Goal: Transaction & Acquisition: Purchase product/service

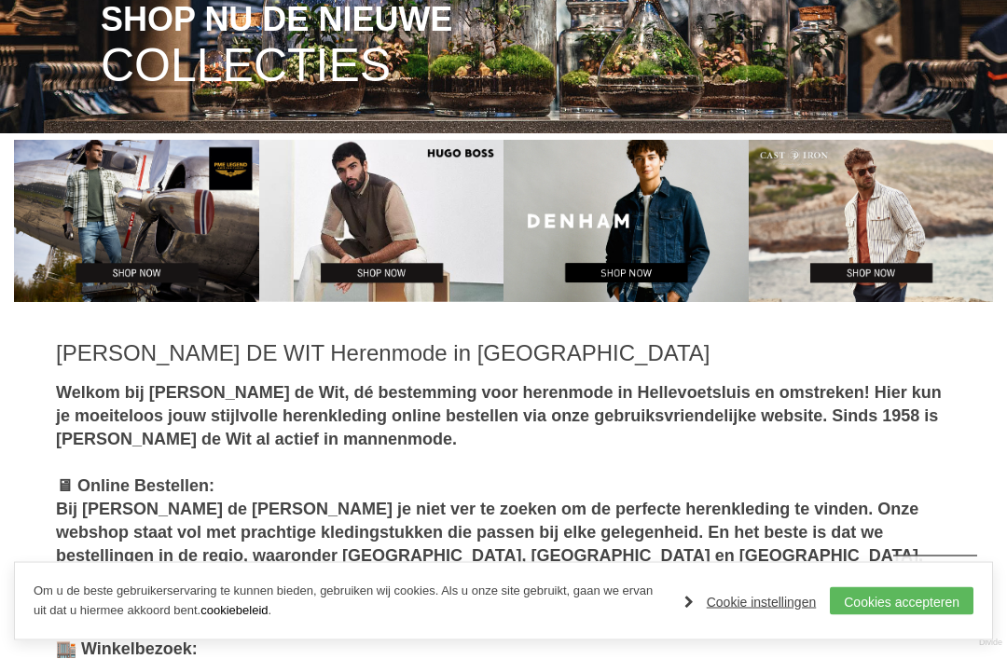
scroll to position [348, 0]
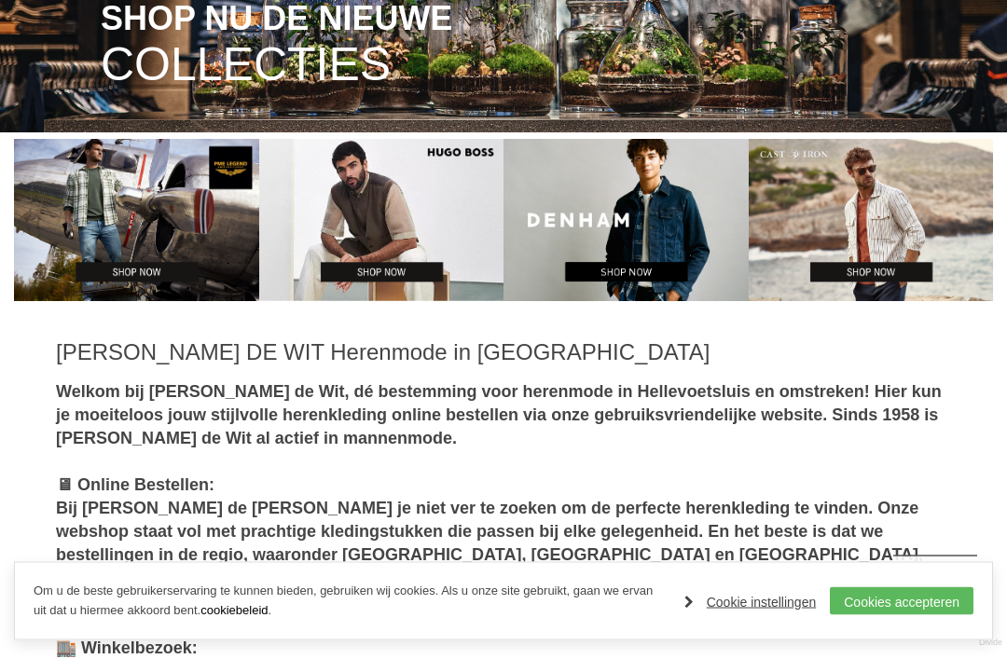
click at [876, 615] on link "Cookies accepteren" at bounding box center [902, 601] width 144 height 28
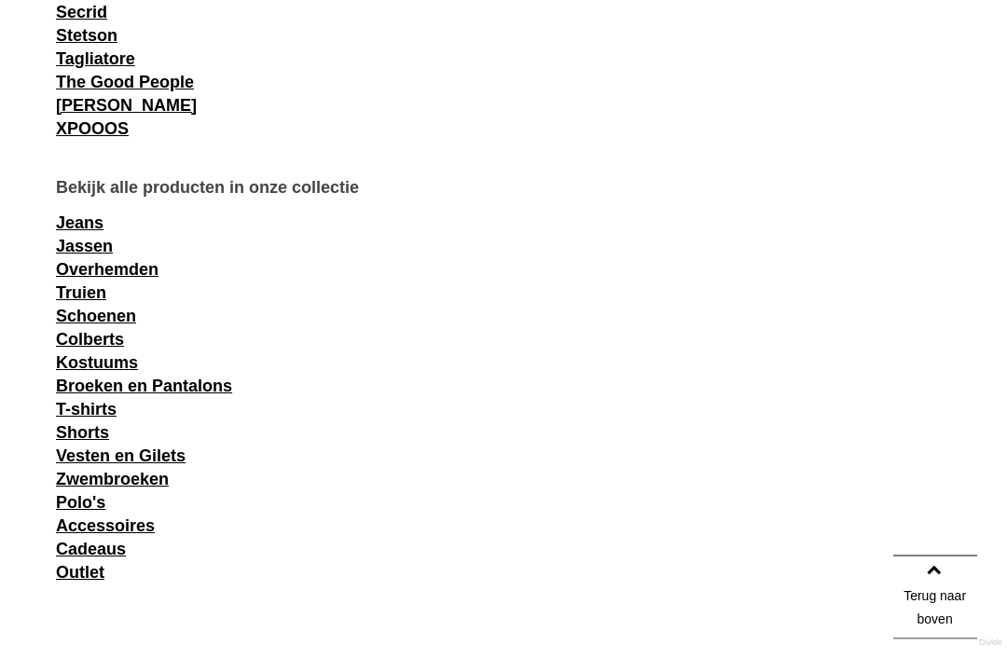
scroll to position [2207, 0]
click at [87, 510] on link "Polo's" at bounding box center [80, 502] width 49 height 19
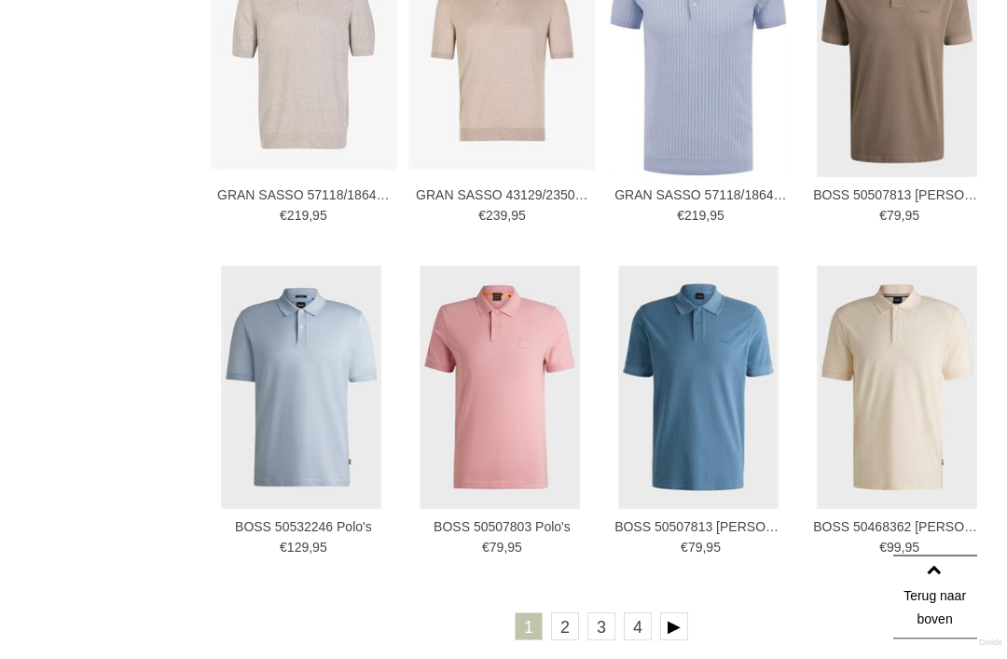
scroll to position [2736, 0]
click at [686, 618] on link at bounding box center [674, 628] width 28 height 28
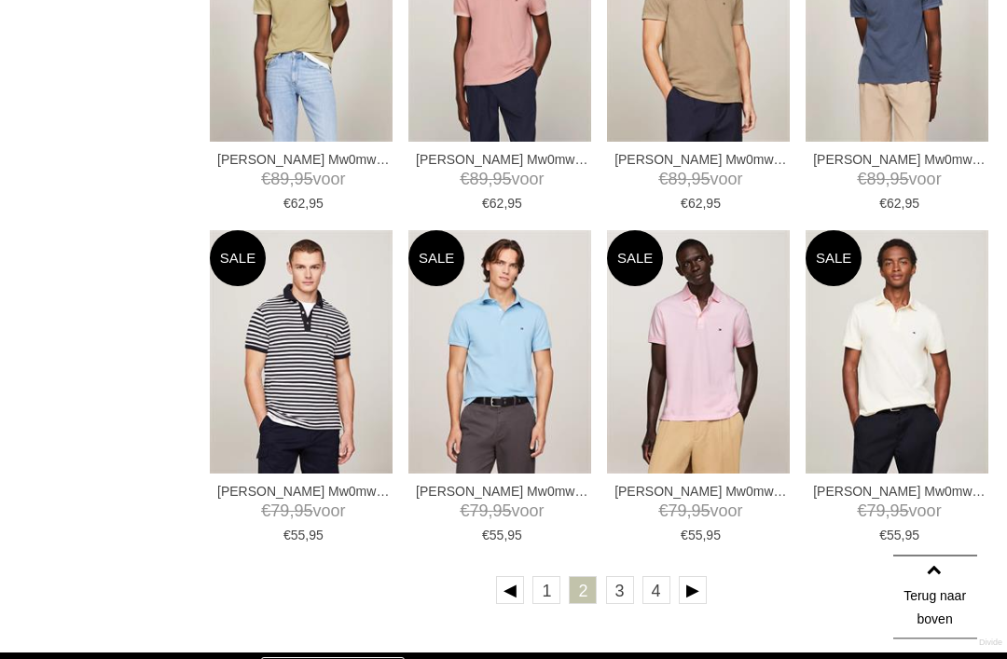
scroll to position [2748, 0]
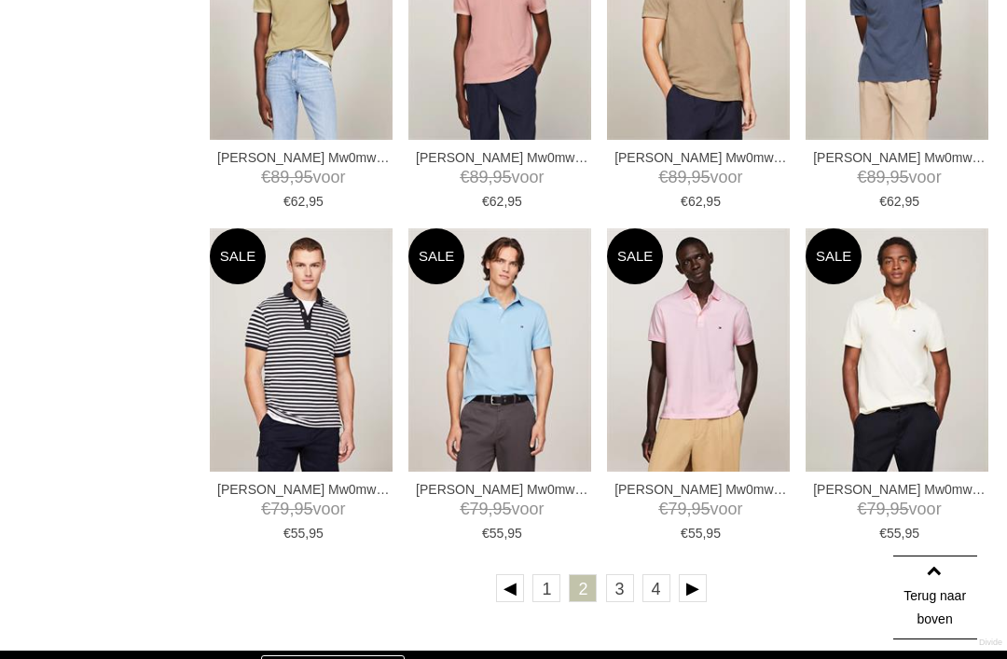
click at [694, 587] on link at bounding box center [693, 588] width 28 height 28
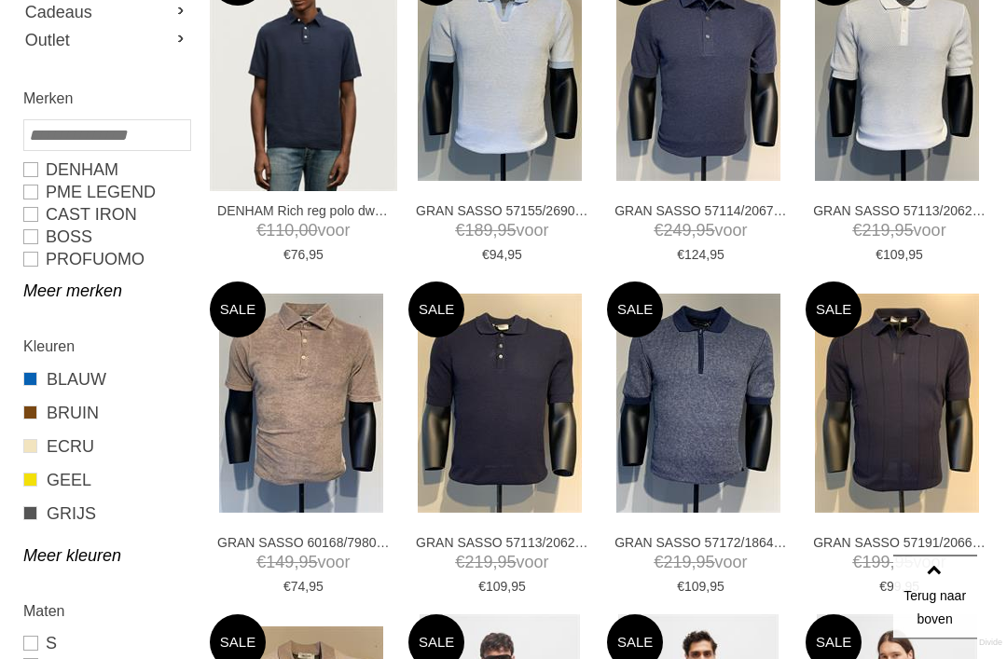
scroll to position [701, 0]
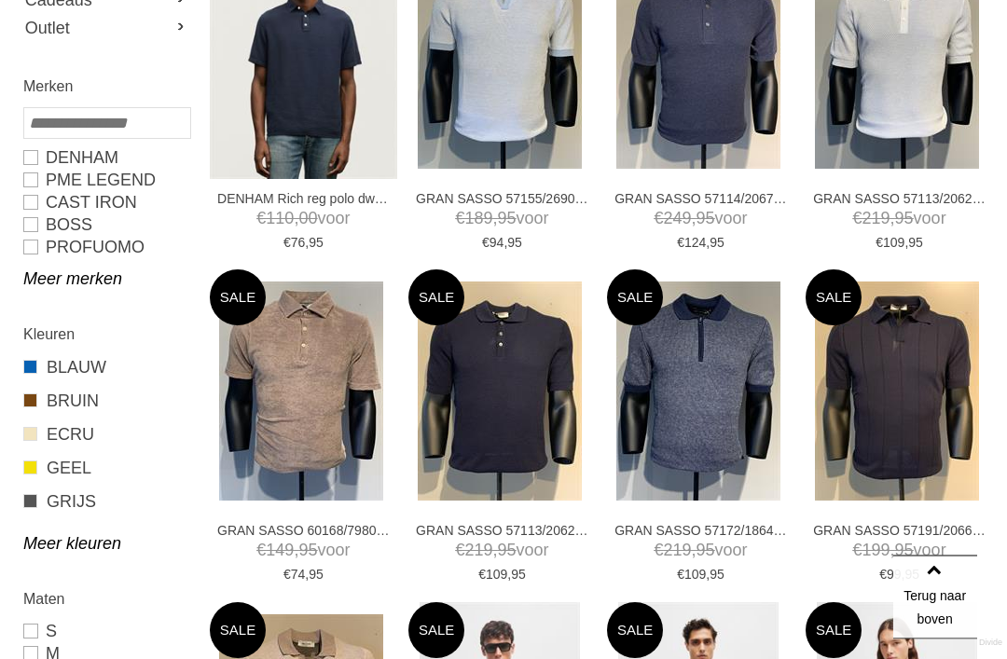
scroll to position [716, 0]
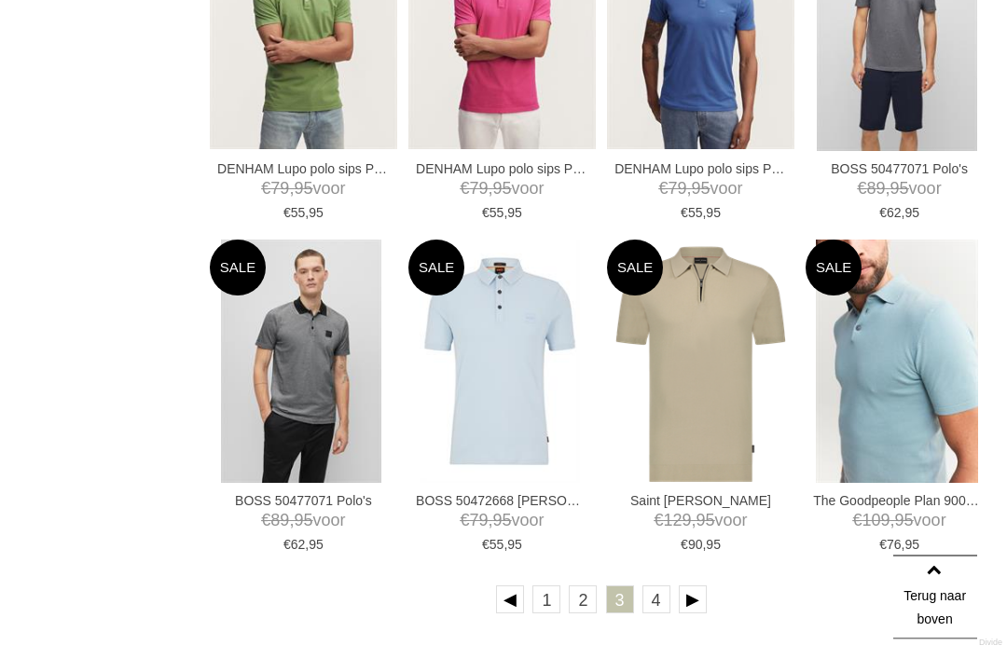
scroll to position [2737, 0]
click at [845, 590] on ul "1 2 3 4" at bounding box center [601, 603] width 783 height 35
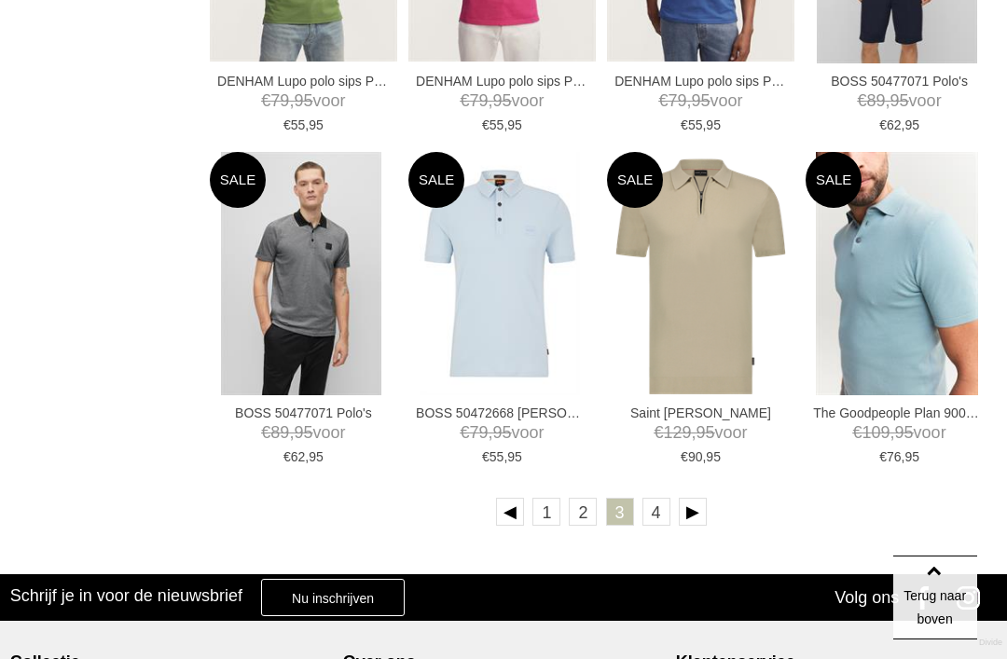
scroll to position [2780, 0]
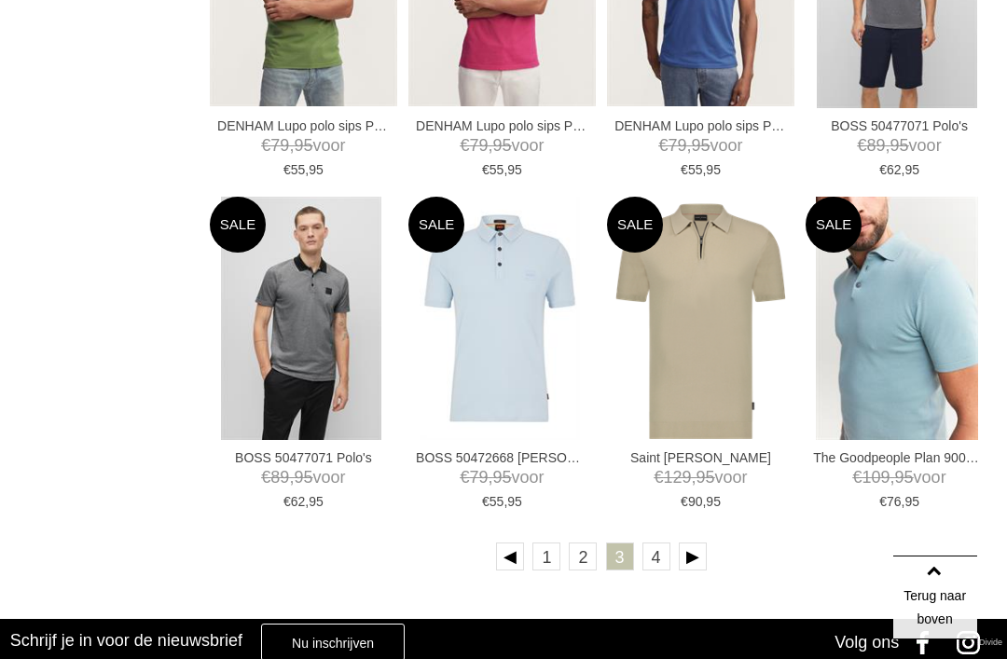
click at [657, 567] on link "4" at bounding box center [656, 557] width 28 height 28
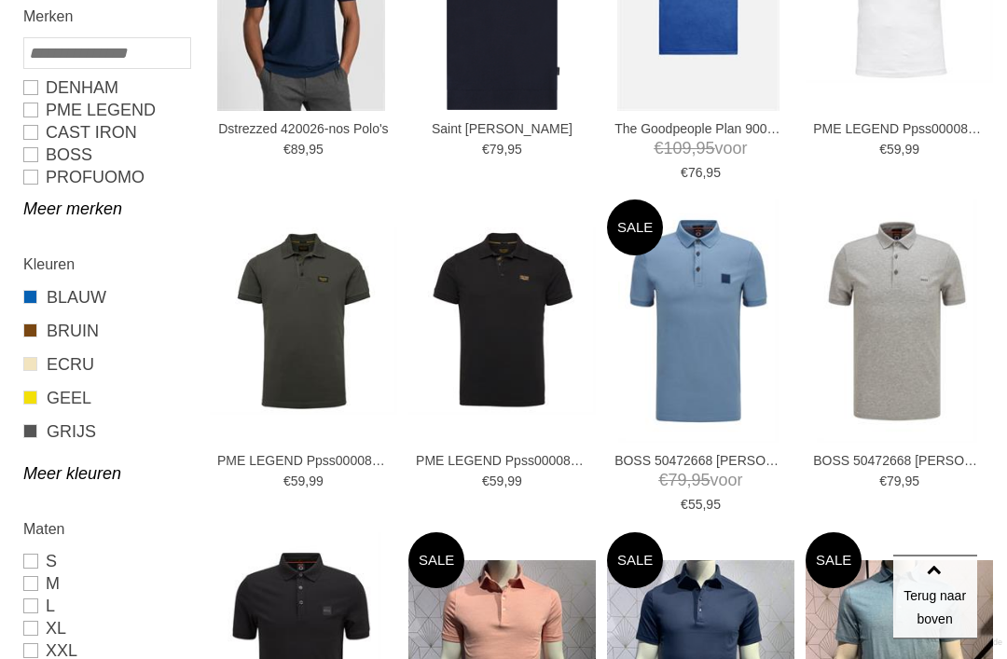
scroll to position [784, 0]
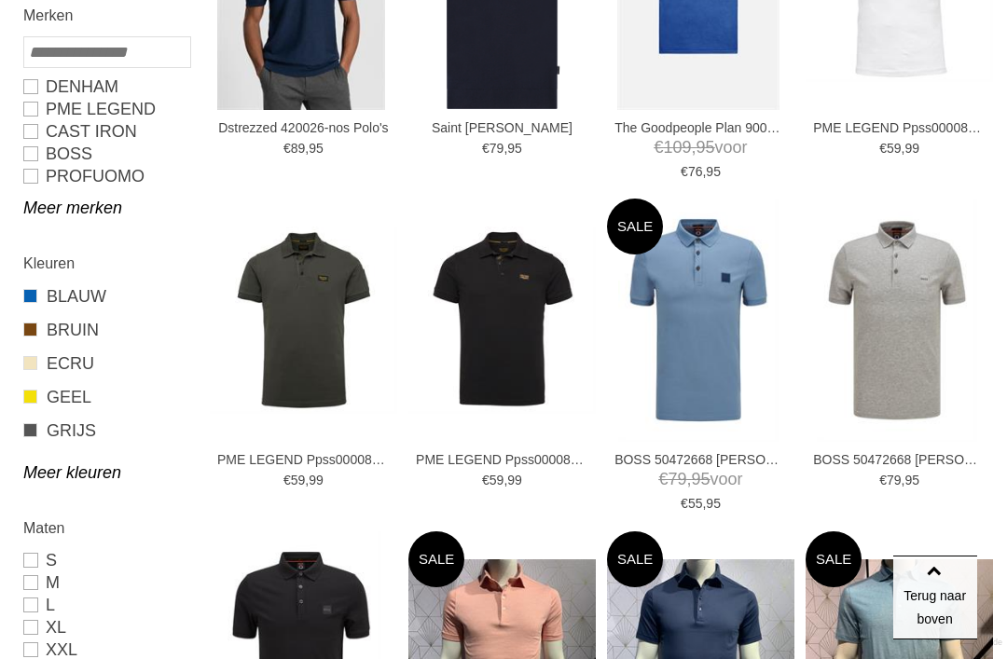
click at [0, 0] on ul "S XL" at bounding box center [0, 0] width 0 height 0
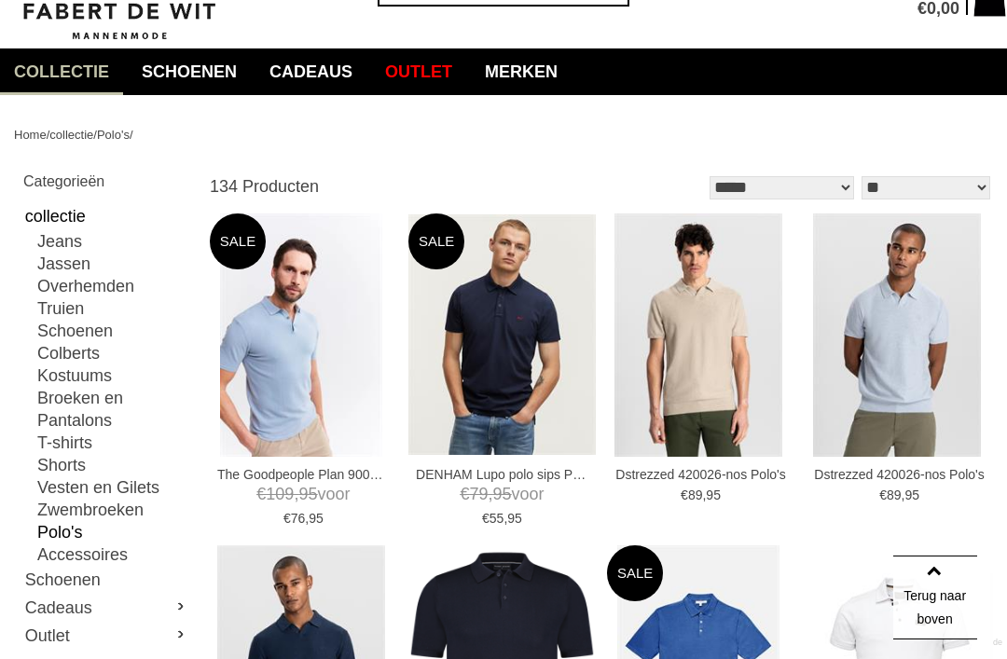
scroll to position [0, 0]
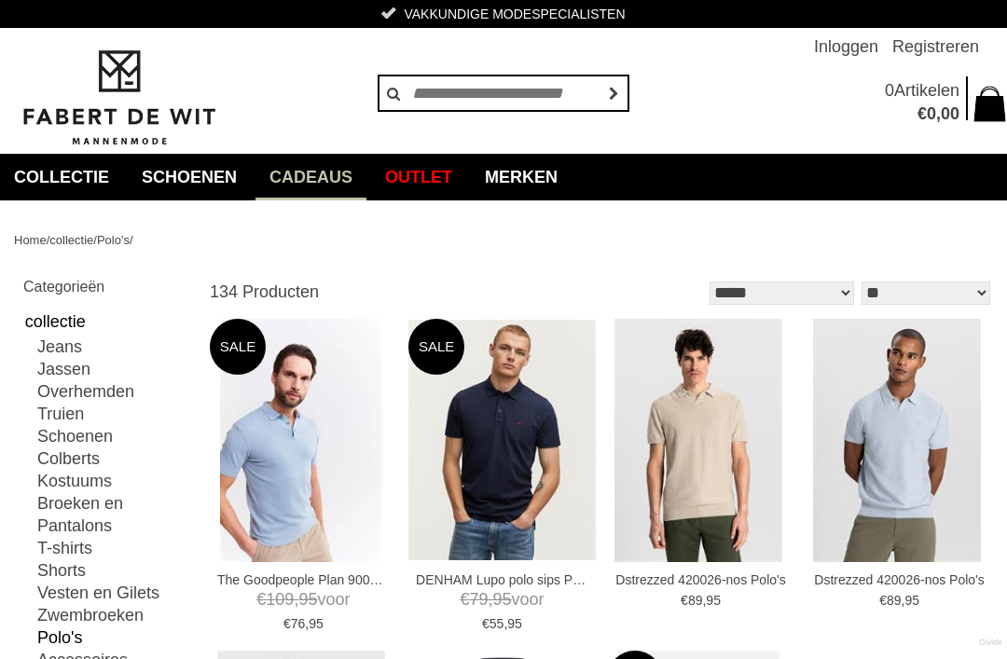
click at [340, 179] on link "Cadeaus" at bounding box center [311, 177] width 111 height 47
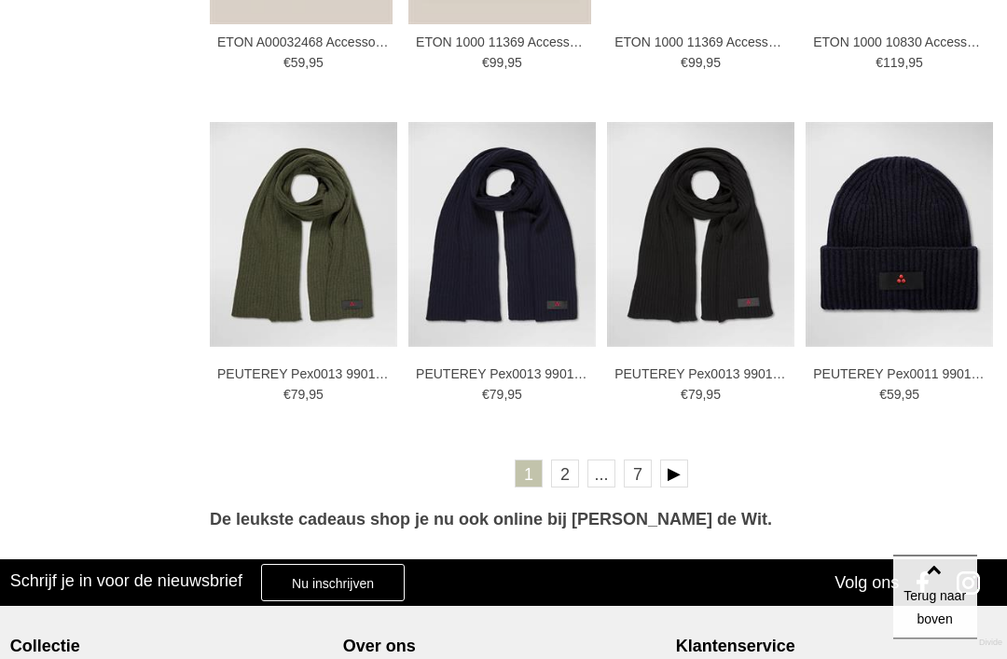
scroll to position [2891, 0]
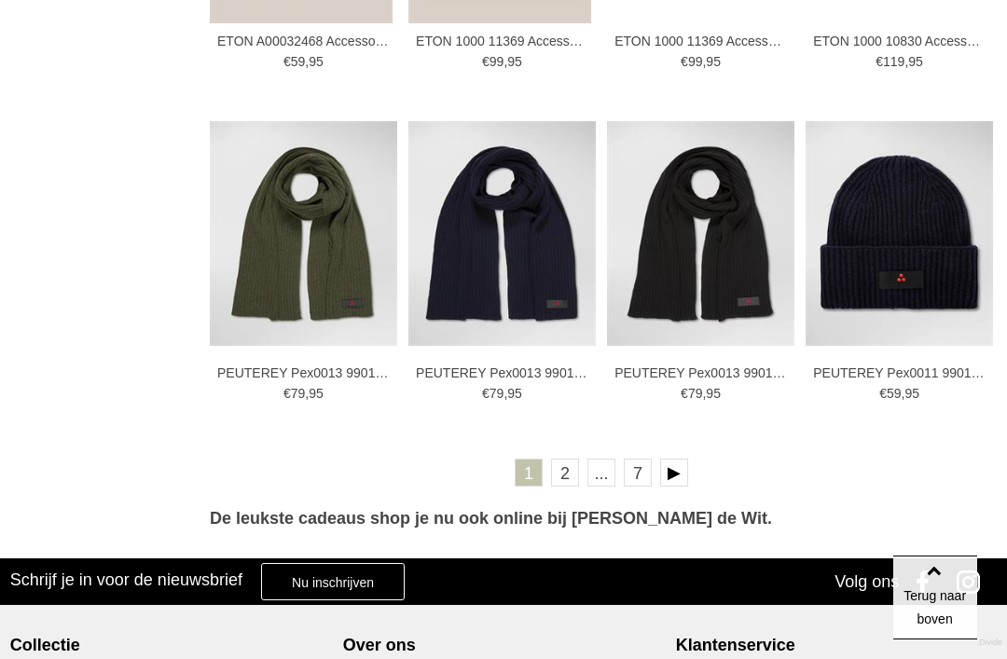
click at [570, 480] on link "2" at bounding box center [565, 473] width 28 height 28
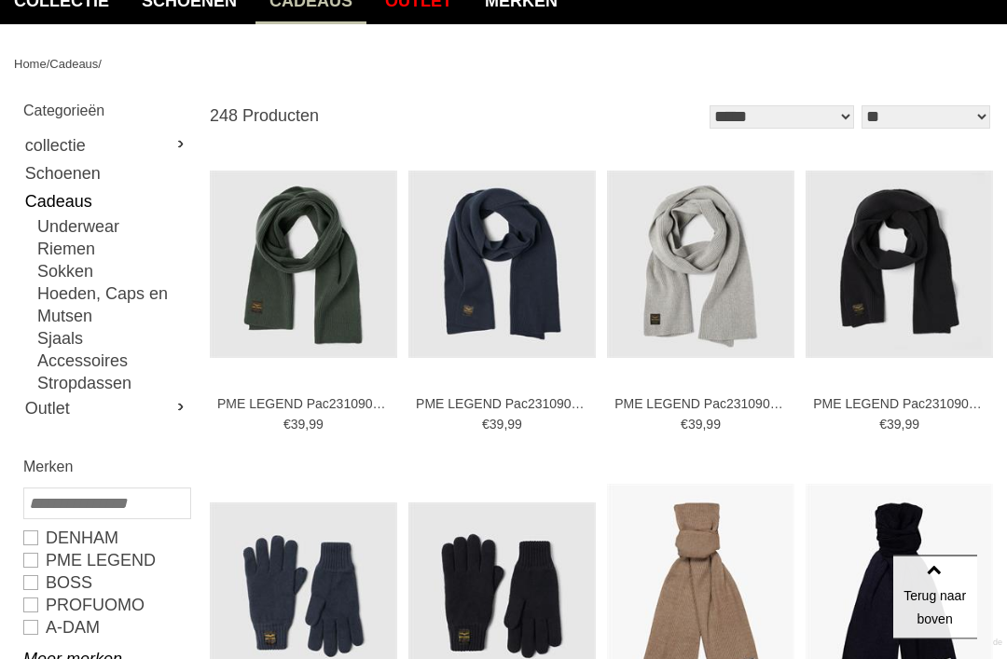
scroll to position [176, 0]
click at [64, 564] on link "PME LEGEND" at bounding box center [106, 560] width 166 height 22
type input "*"
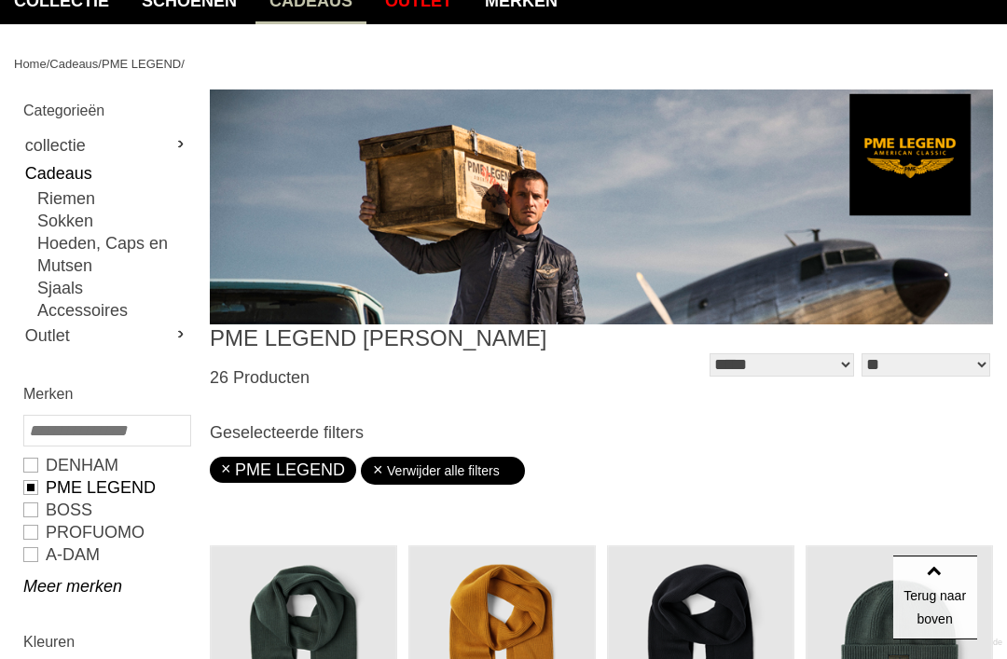
click at [35, 507] on link "BOSS" at bounding box center [106, 510] width 166 height 22
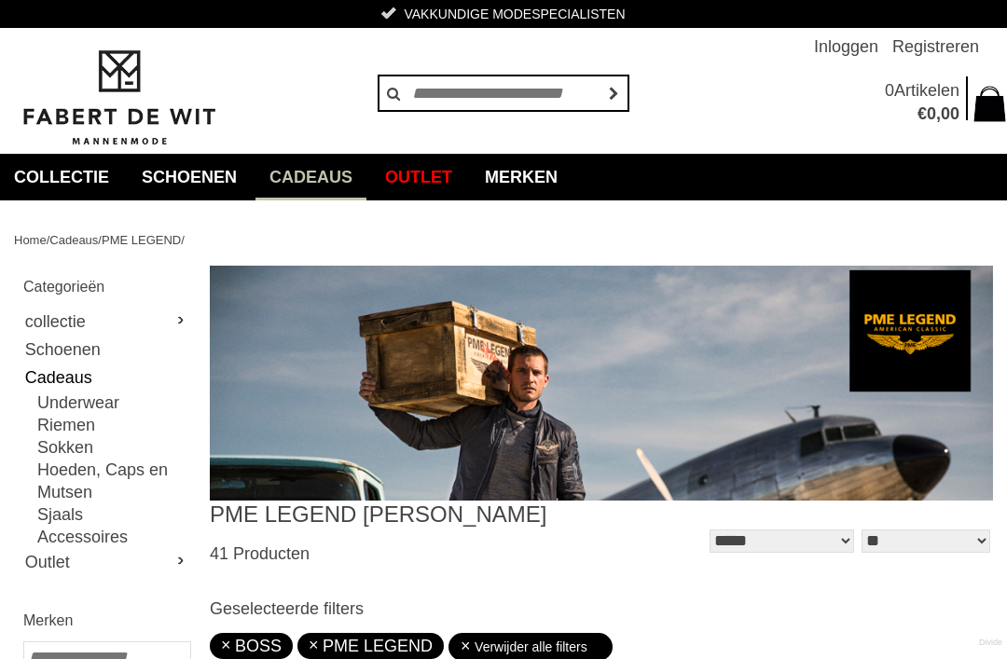
click at [179, 320] on link "collectie" at bounding box center [106, 322] width 166 height 28
type input "***"
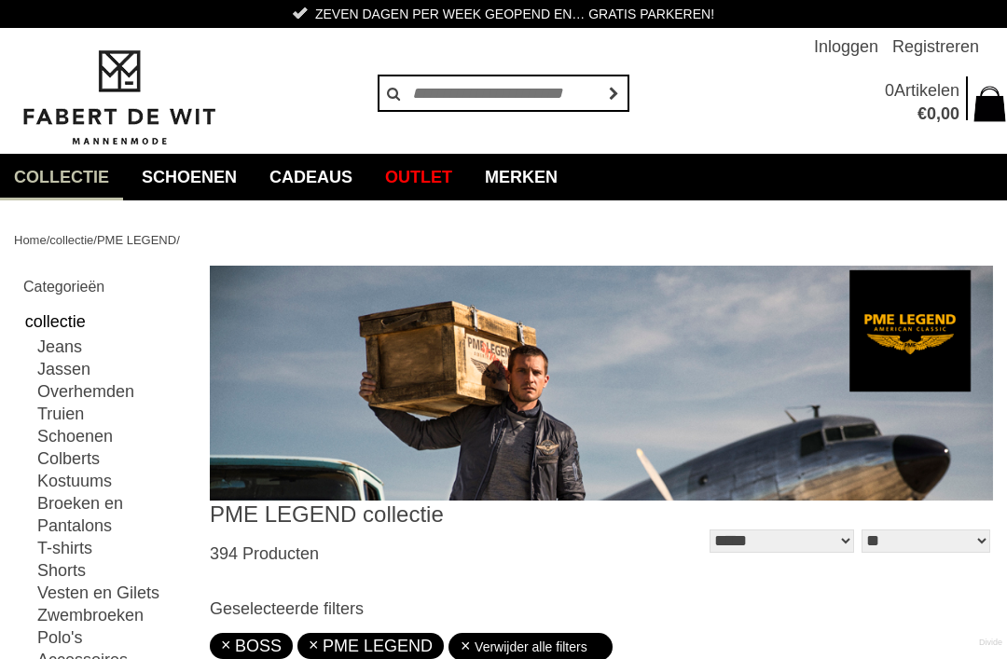
click at [67, 323] on link "collectie" at bounding box center [106, 322] width 166 height 28
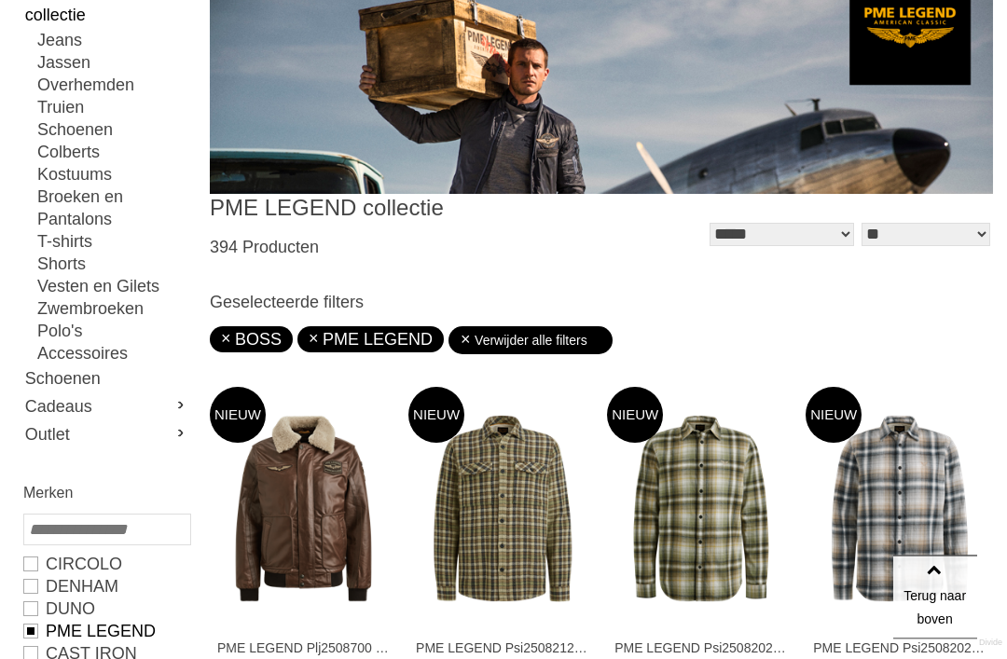
scroll to position [307, 0]
click at [0, 0] on img at bounding box center [0, 0] width 0 height 0
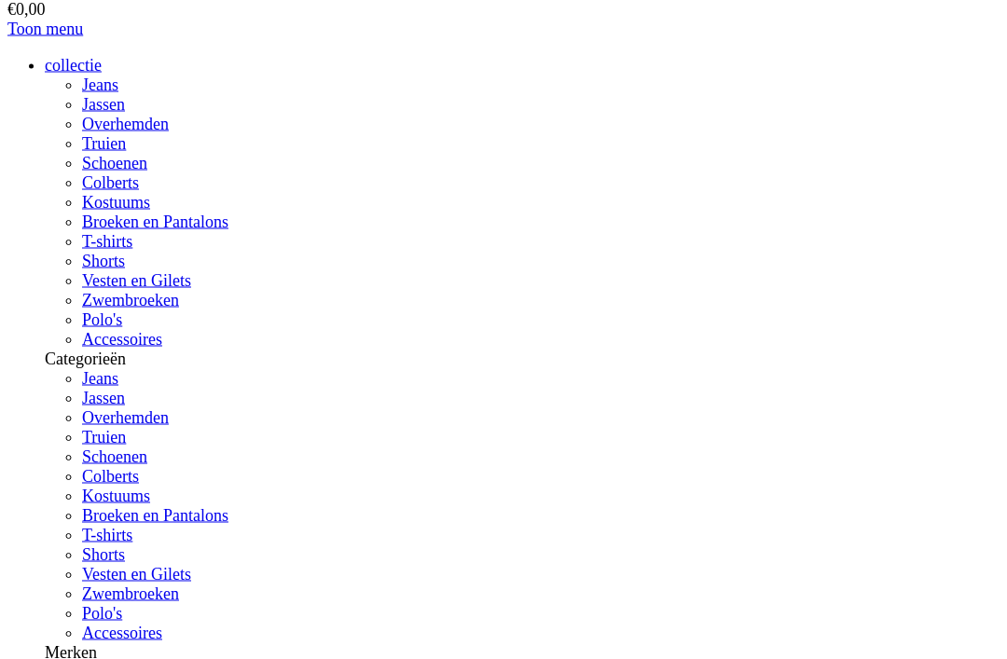
scroll to position [296, 0]
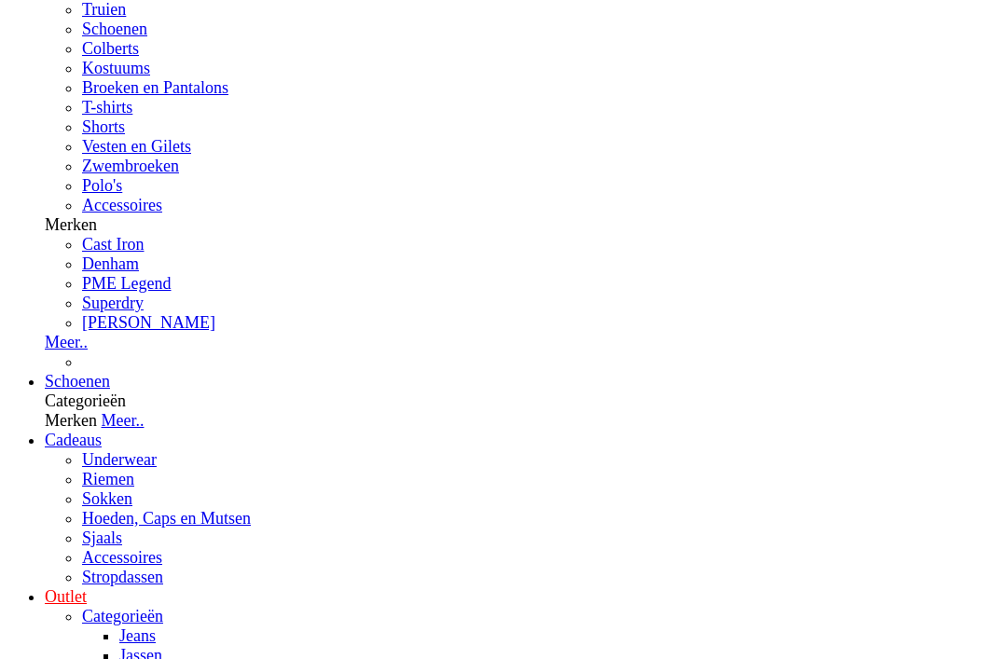
scroll to position [738, 0]
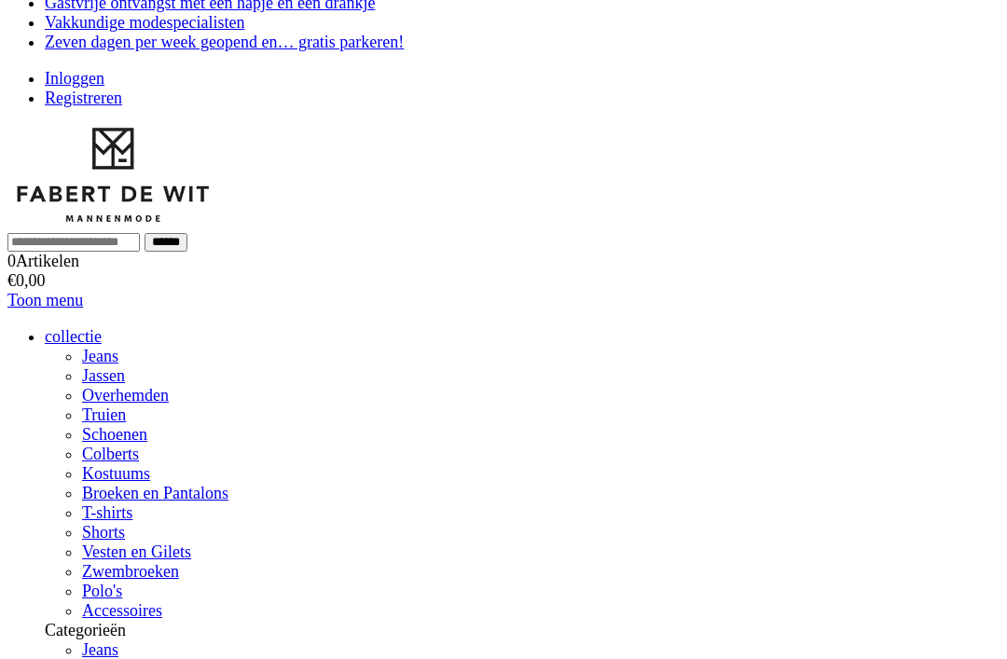
scroll to position [0, 0]
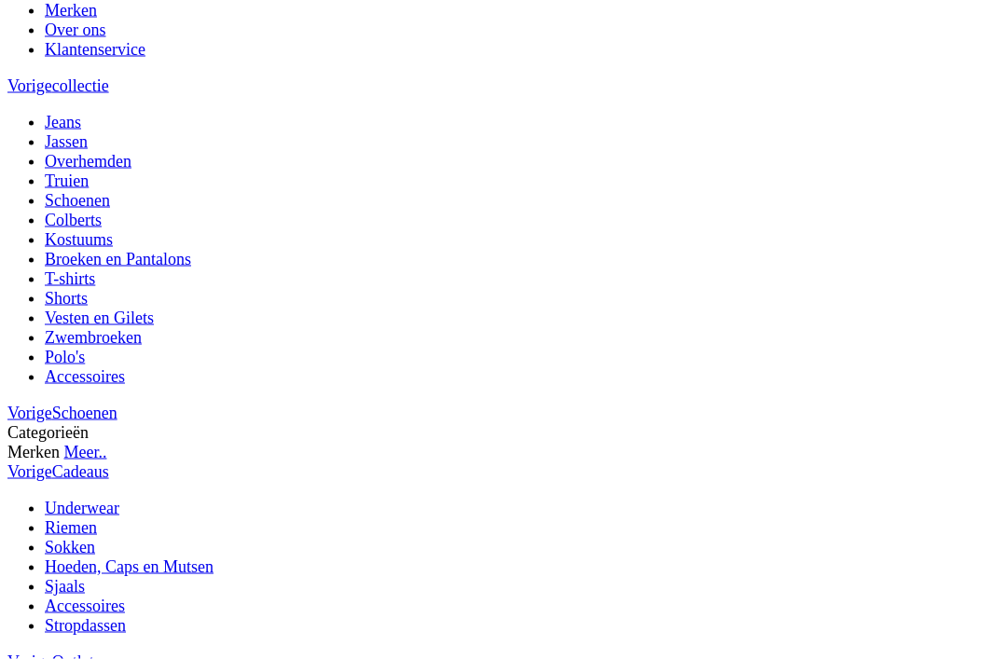
scroll to position [2730, 0]
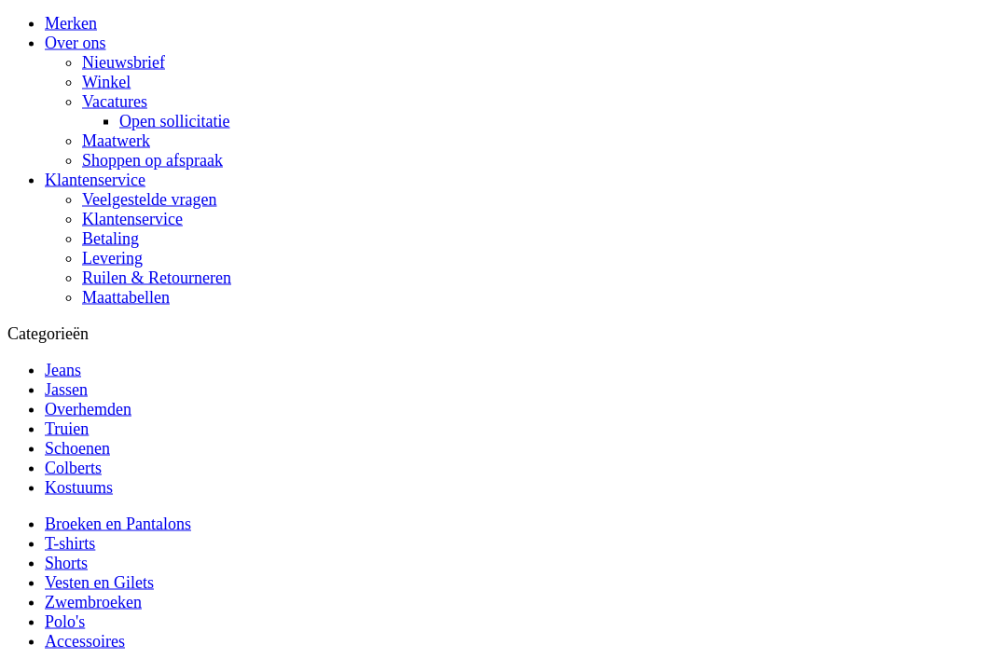
scroll to position [1558, 0]
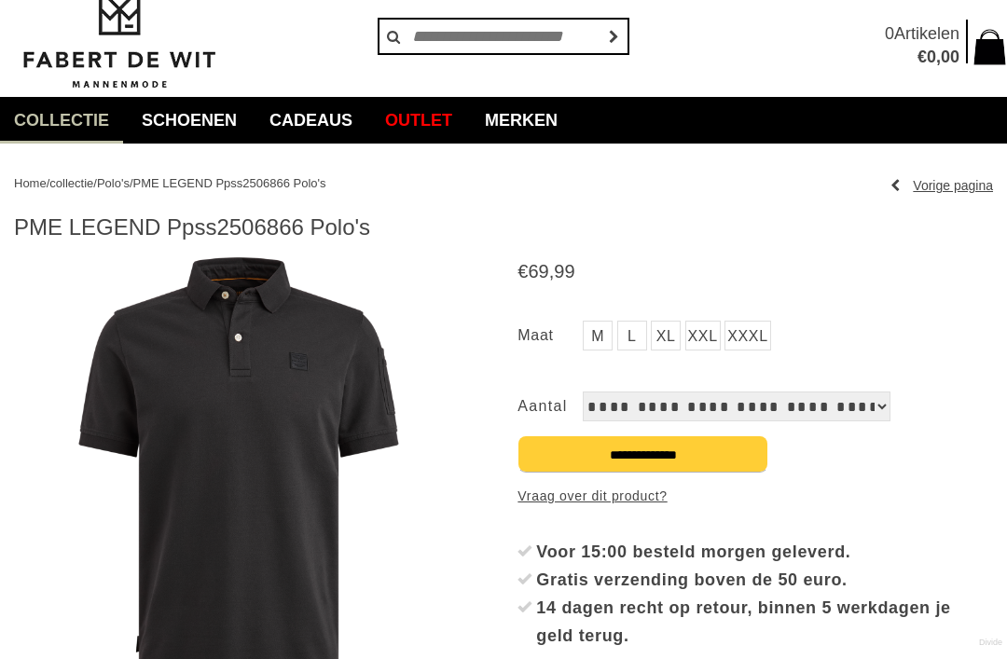
scroll to position [57, 0]
click at [899, 184] on link "Vorige pagina" at bounding box center [942, 186] width 103 height 28
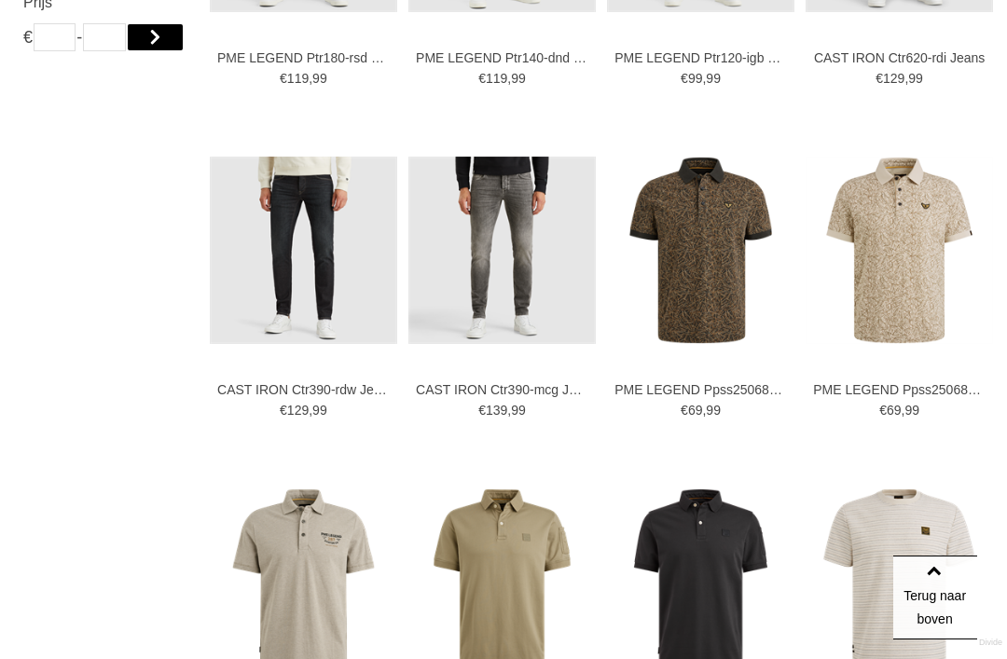
scroll to position [1517, 0]
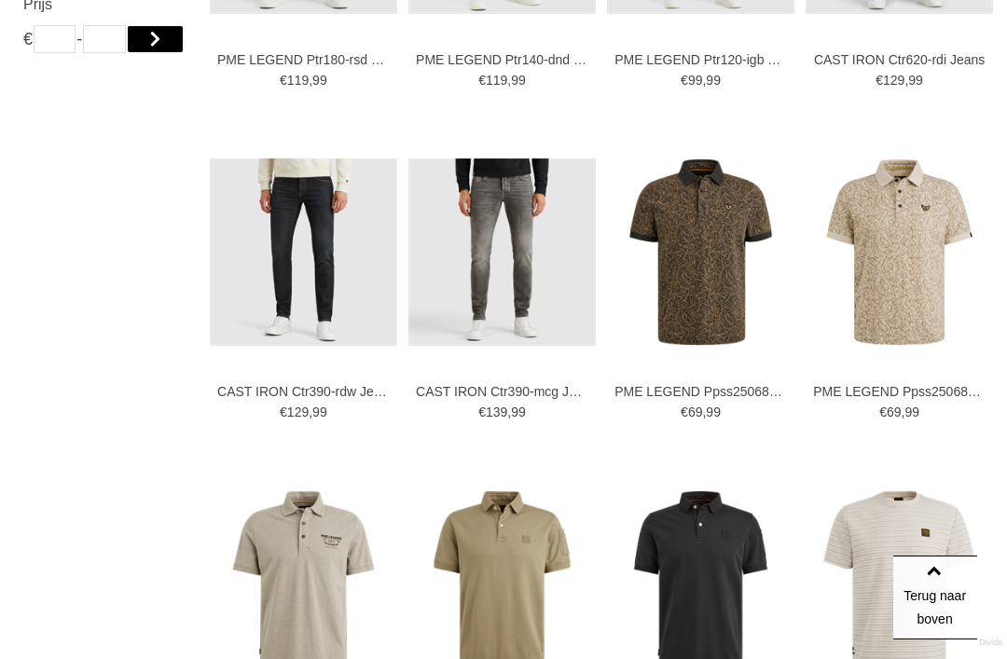
click at [0, 0] on img at bounding box center [0, 0] width 0 height 0
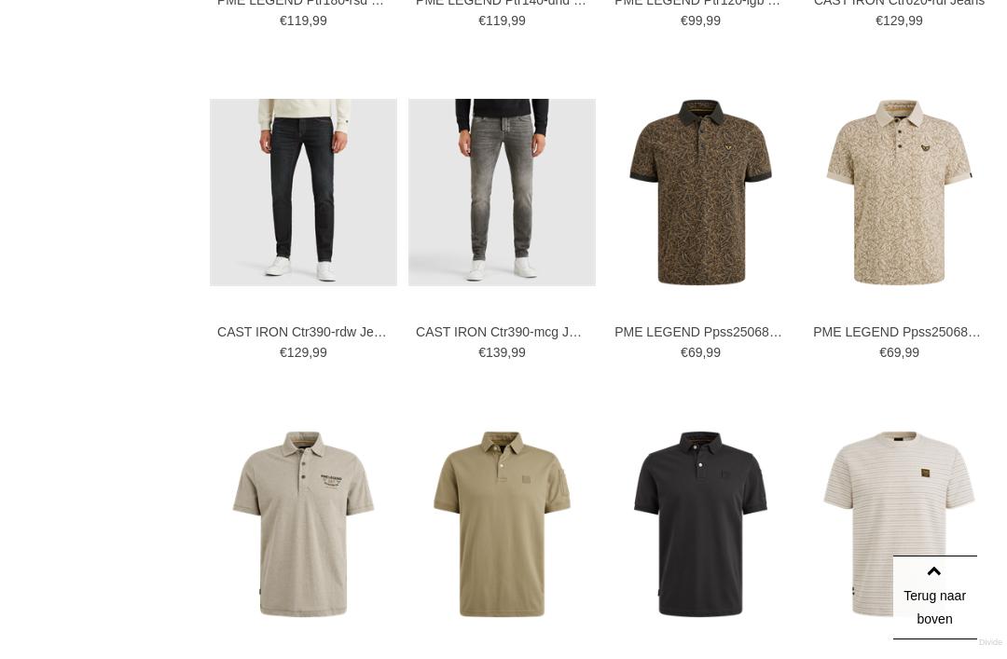
click at [0, 0] on img at bounding box center [0, 0] width 0 height 0
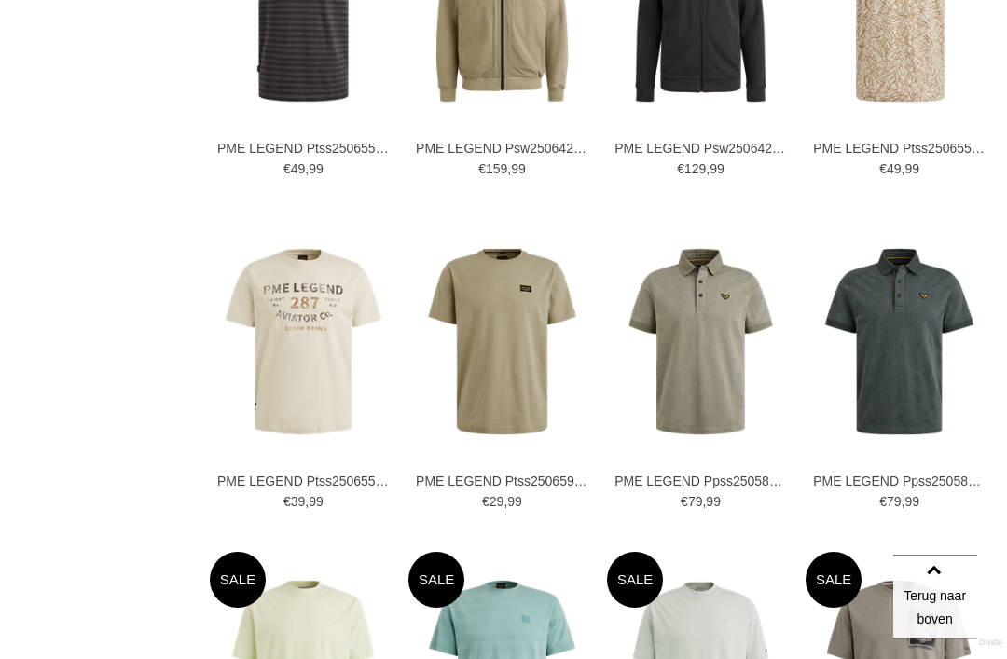
scroll to position [2424, 0]
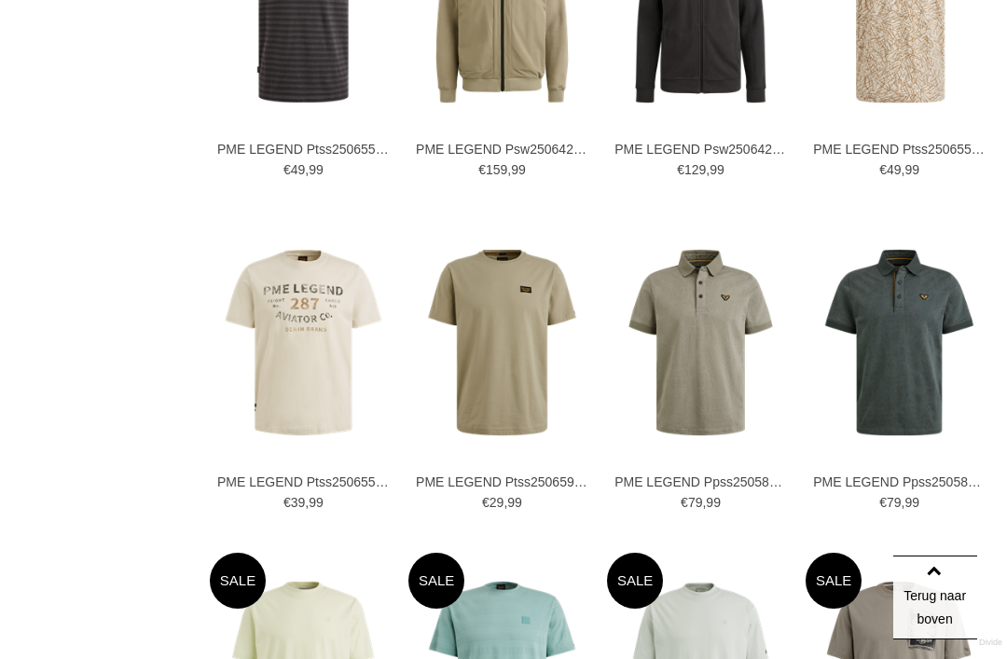
click at [0, 0] on img at bounding box center [0, 0] width 0 height 0
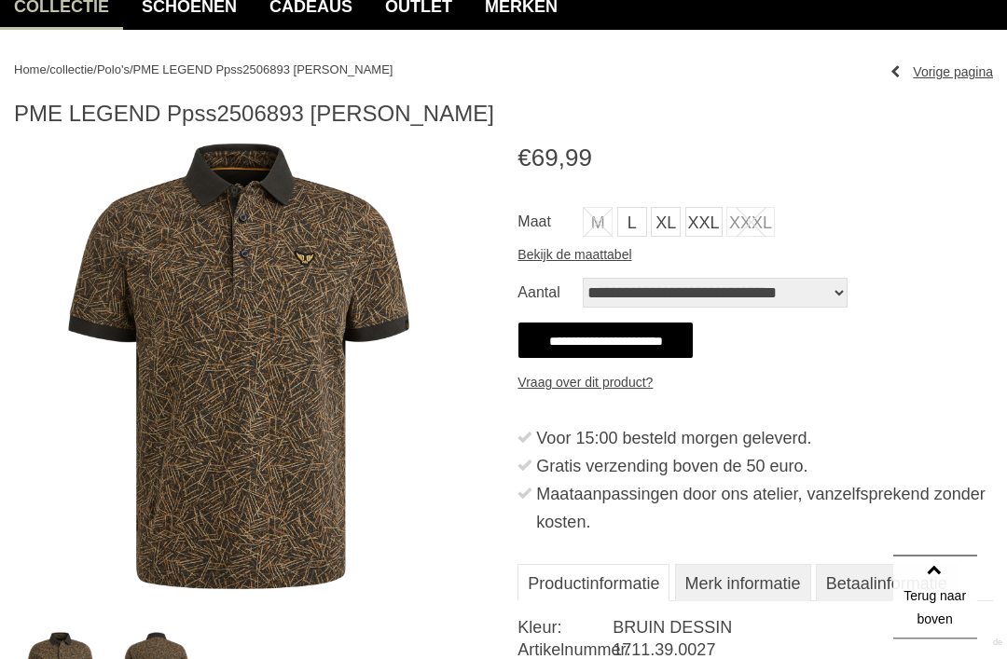
scroll to position [171, 0]
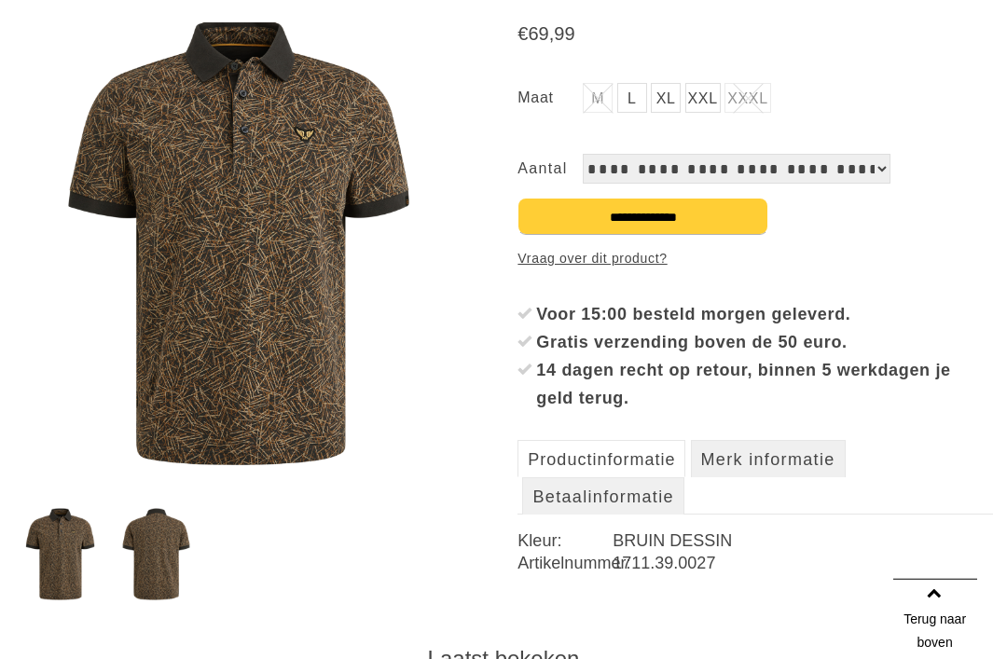
scroll to position [0, 0]
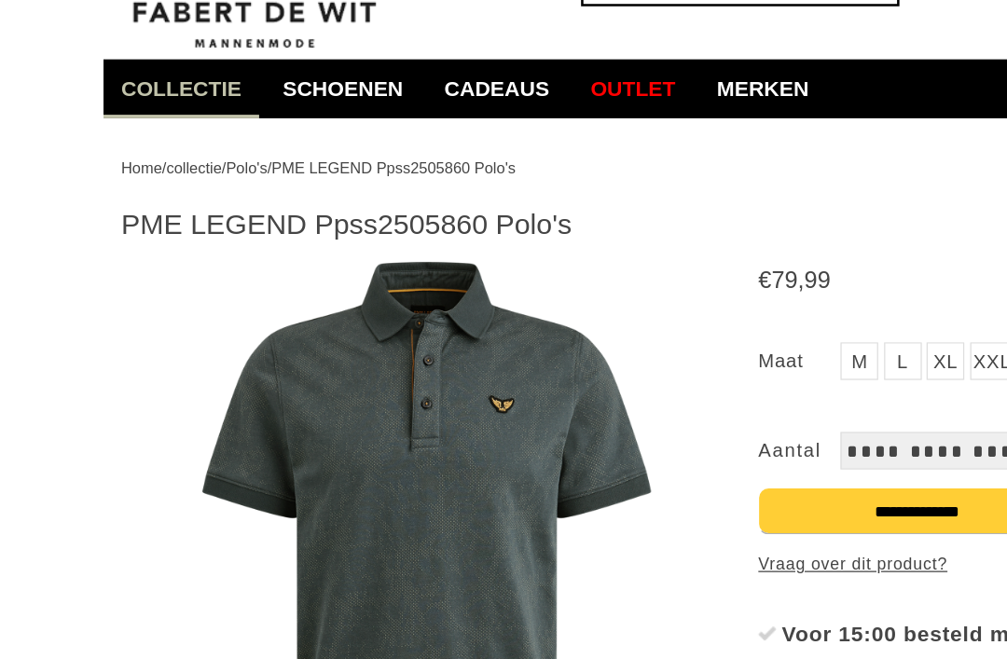
scroll to position [70, 0]
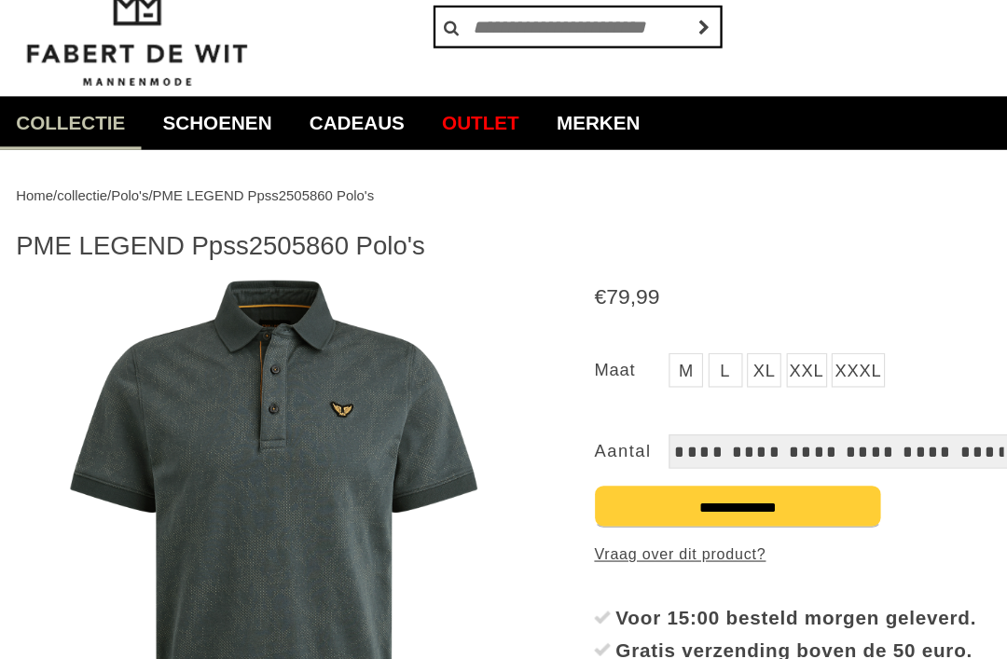
click at [632, 322] on link "L" at bounding box center [632, 323] width 30 height 30
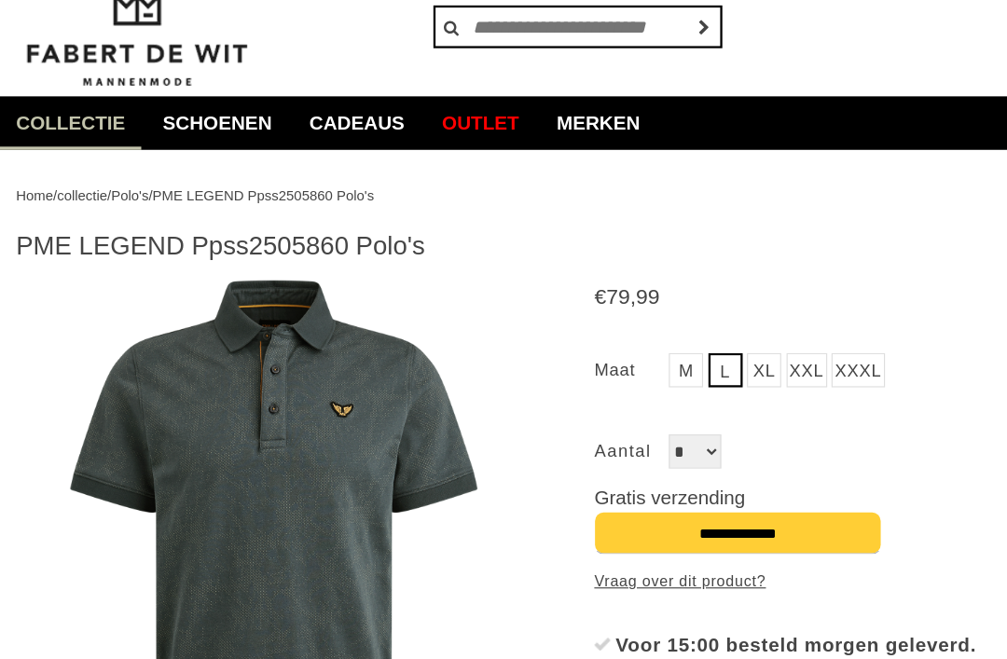
click at [619, 468] on input "**********" at bounding box center [643, 464] width 251 height 37
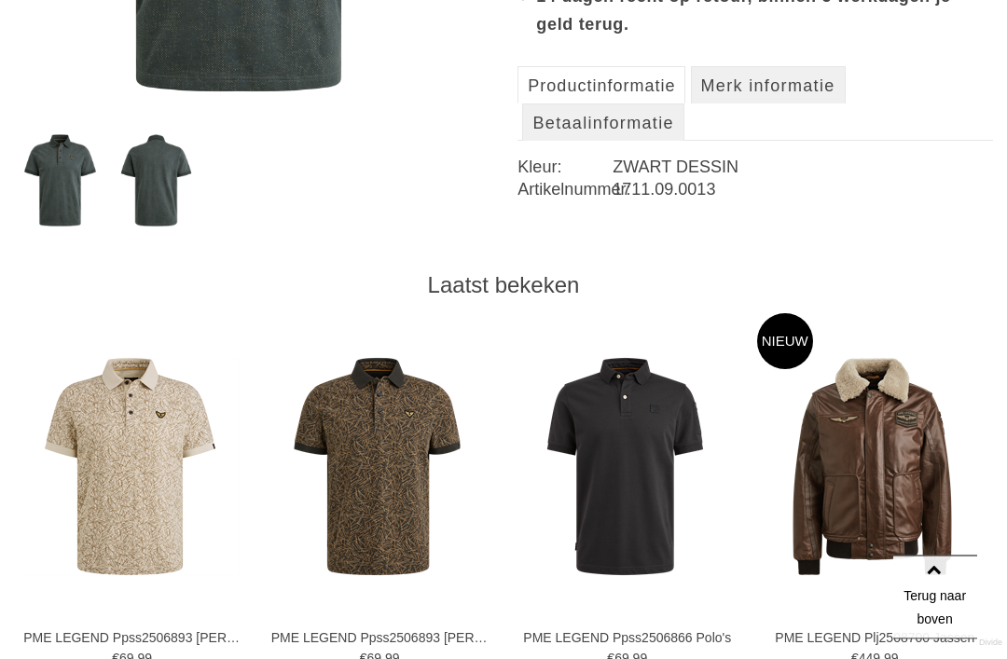
scroll to position [669, 0]
click at [0, 0] on img at bounding box center [0, 0] width 0 height 0
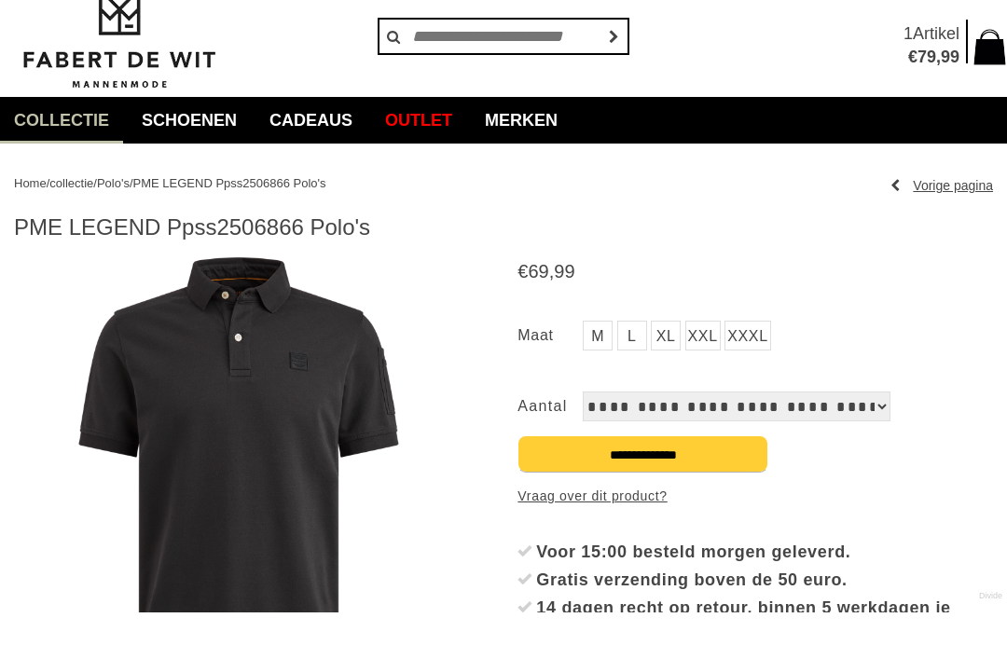
scroll to position [59, 0]
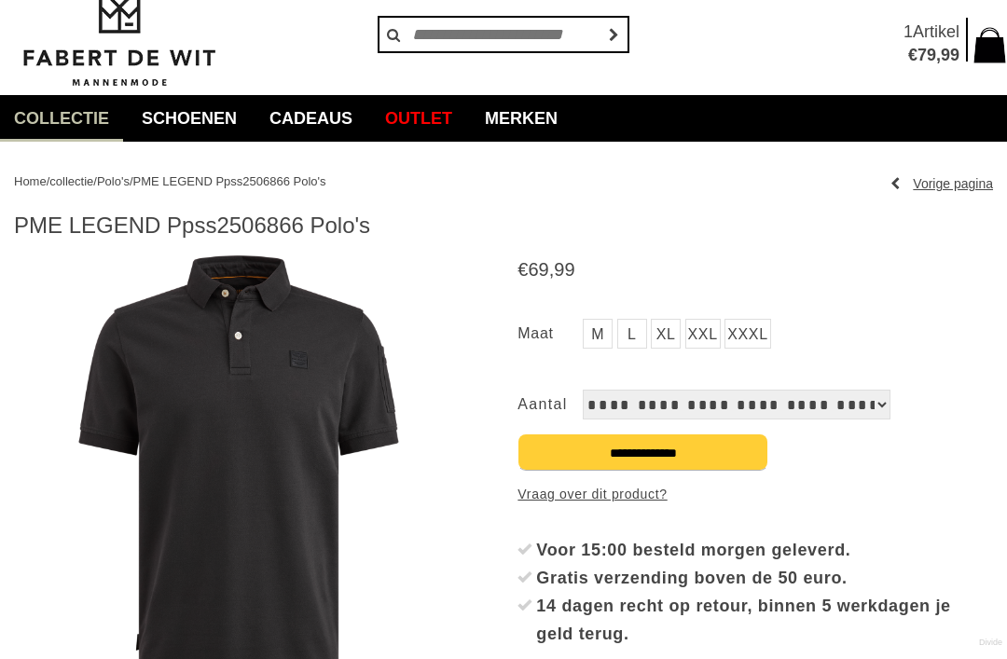
click at [634, 335] on link "L" at bounding box center [632, 334] width 30 height 30
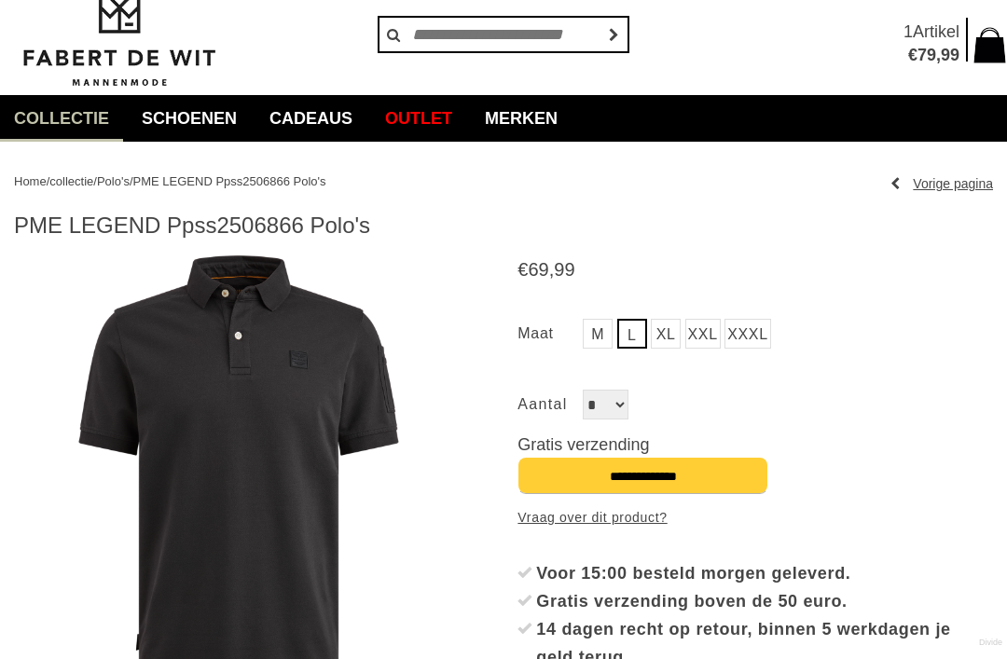
click at [642, 476] on input "**********" at bounding box center [643, 475] width 251 height 37
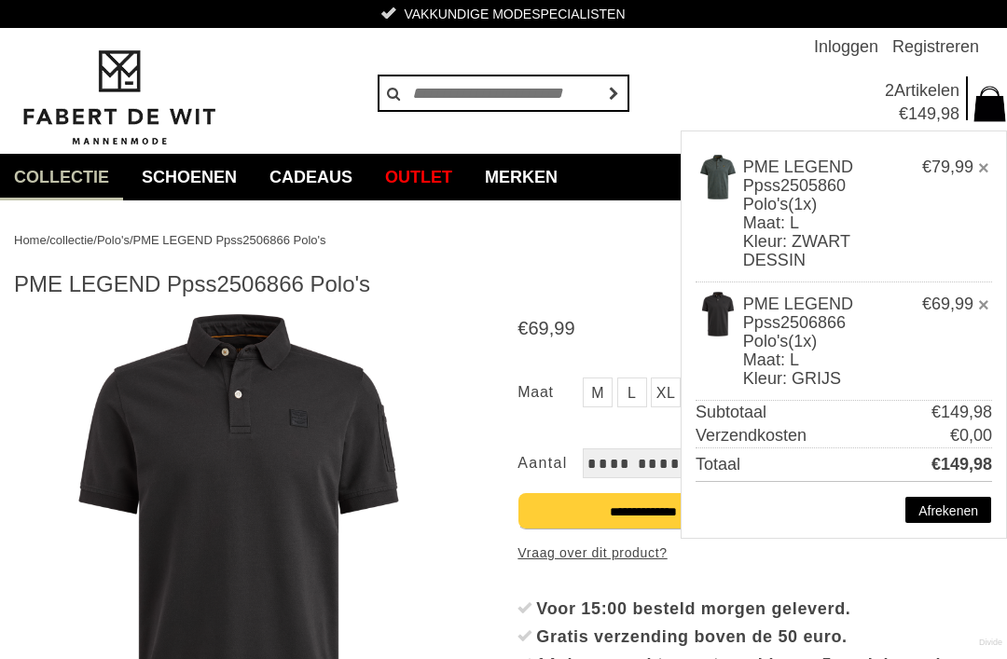
click at [935, 515] on link "Afrekenen" at bounding box center [949, 510] width 88 height 28
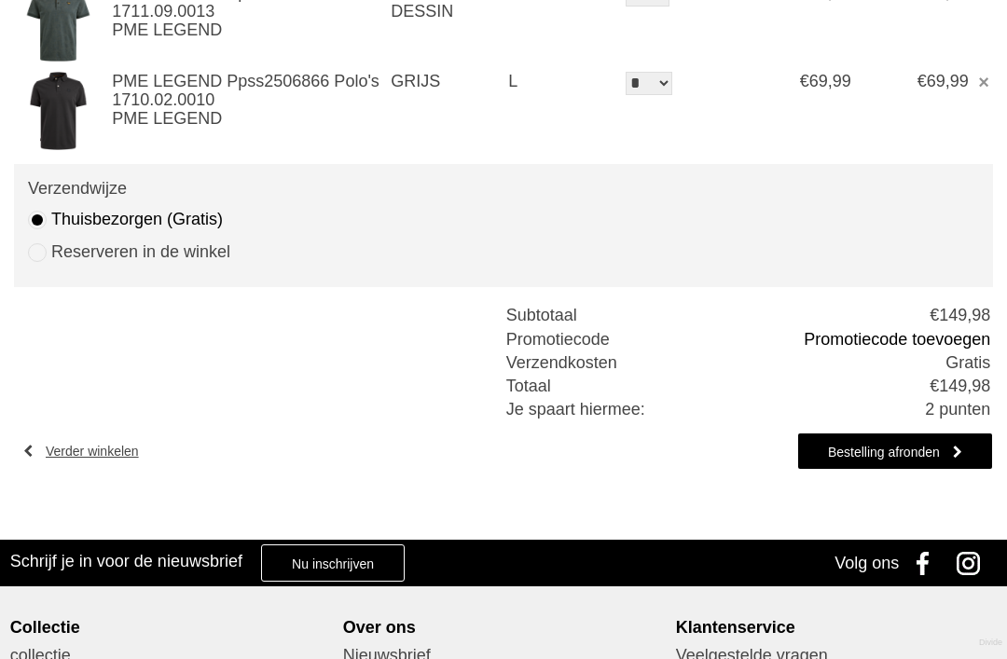
scroll to position [337, 0]
click at [869, 450] on link "Bestelling afronden" at bounding box center [895, 451] width 196 height 37
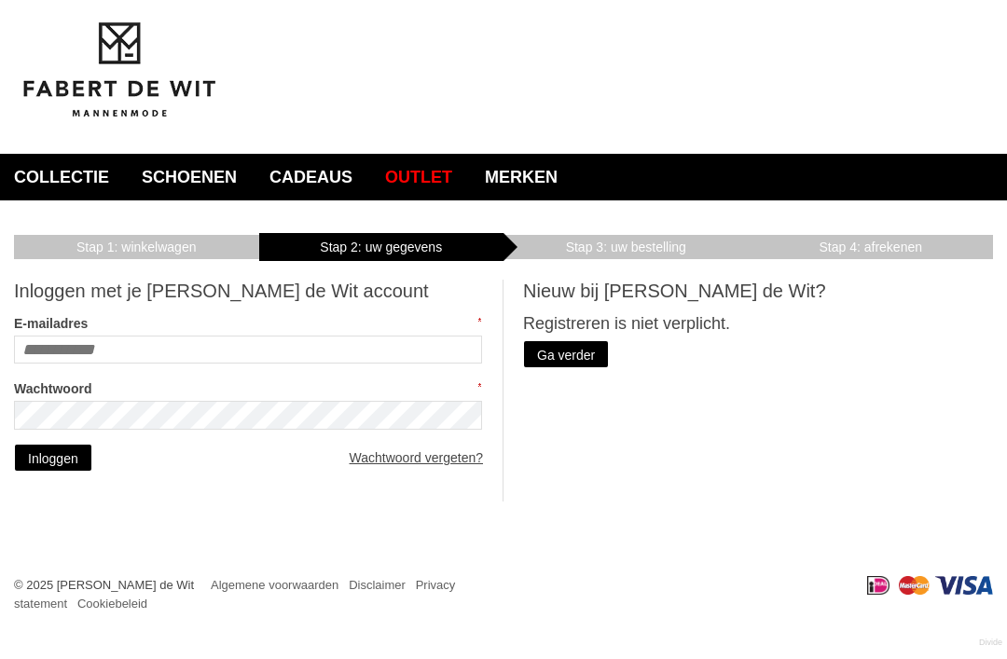
click at [186, 355] on input "E-mailadres" at bounding box center [248, 350] width 468 height 28
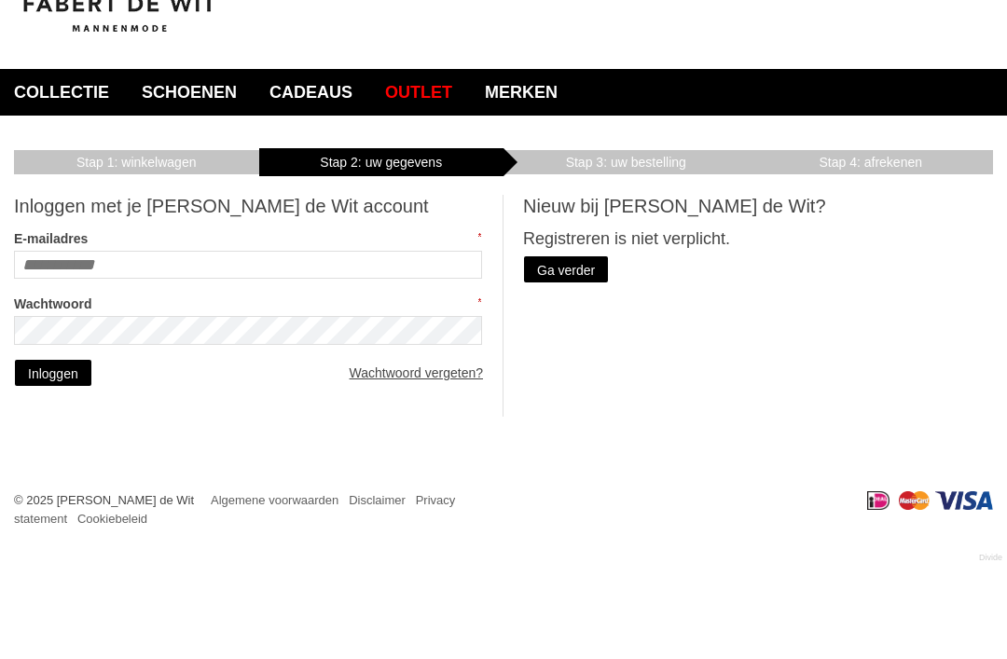
click at [378, 280] on h2 "Inloggen met je Fabert de Wit account" at bounding box center [248, 291] width 469 height 23
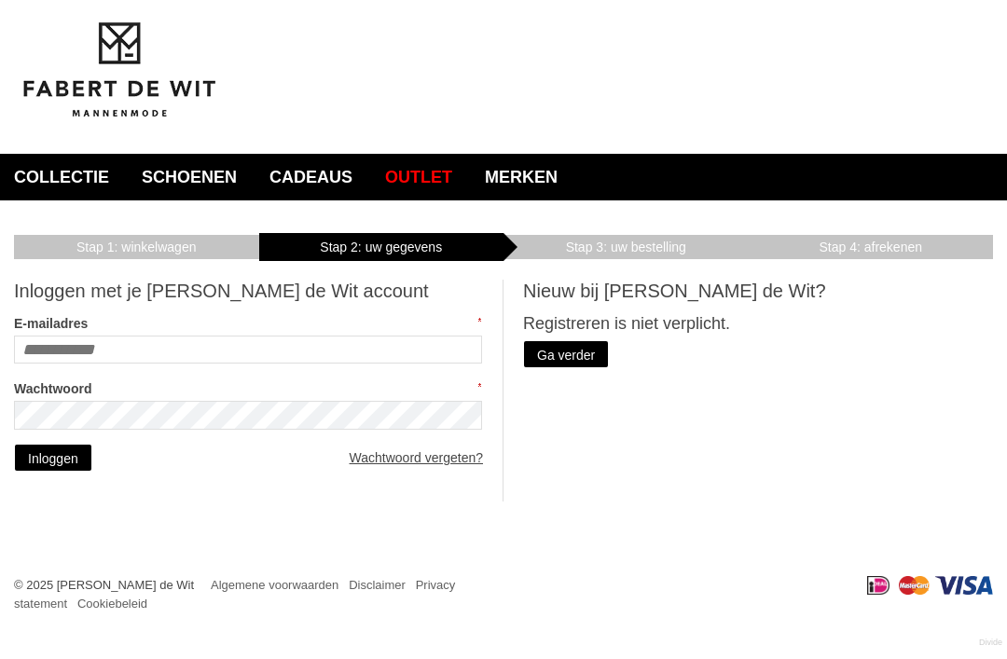
click at [137, 350] on input "E-mailadres" at bounding box center [248, 350] width 468 height 28
click at [736, 77] on header "Gastvrije ontvangst met een hapje en een drankje Vakkundige modespecialisten Ze…" at bounding box center [503, 77] width 1007 height 154
click at [145, 344] on input "E-mailadres" at bounding box center [248, 350] width 468 height 28
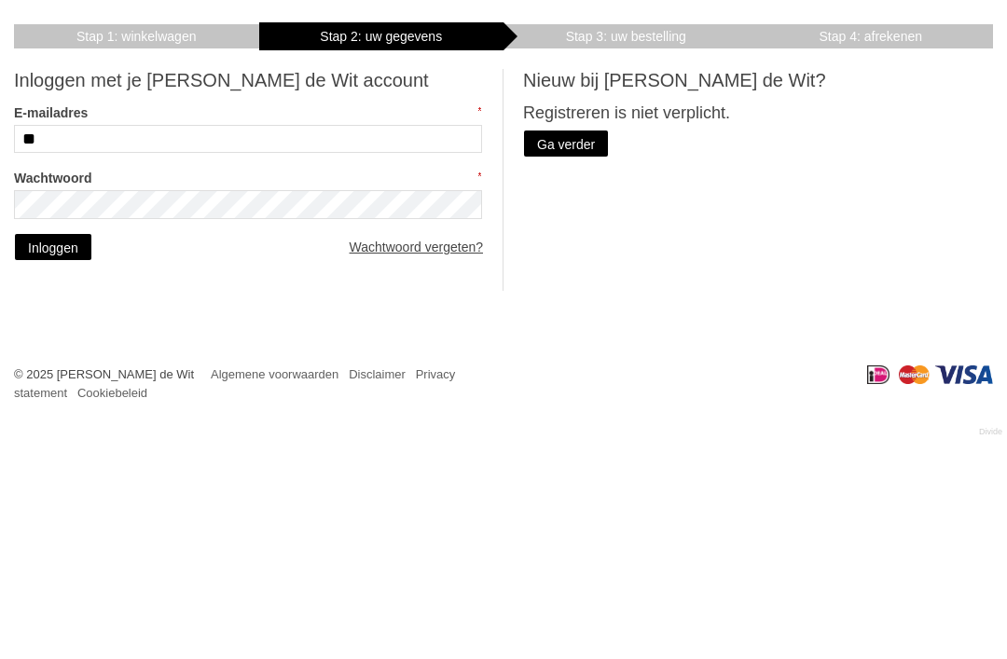
type input "*"
click at [564, 340] on link "Ga verder" at bounding box center [566, 354] width 86 height 28
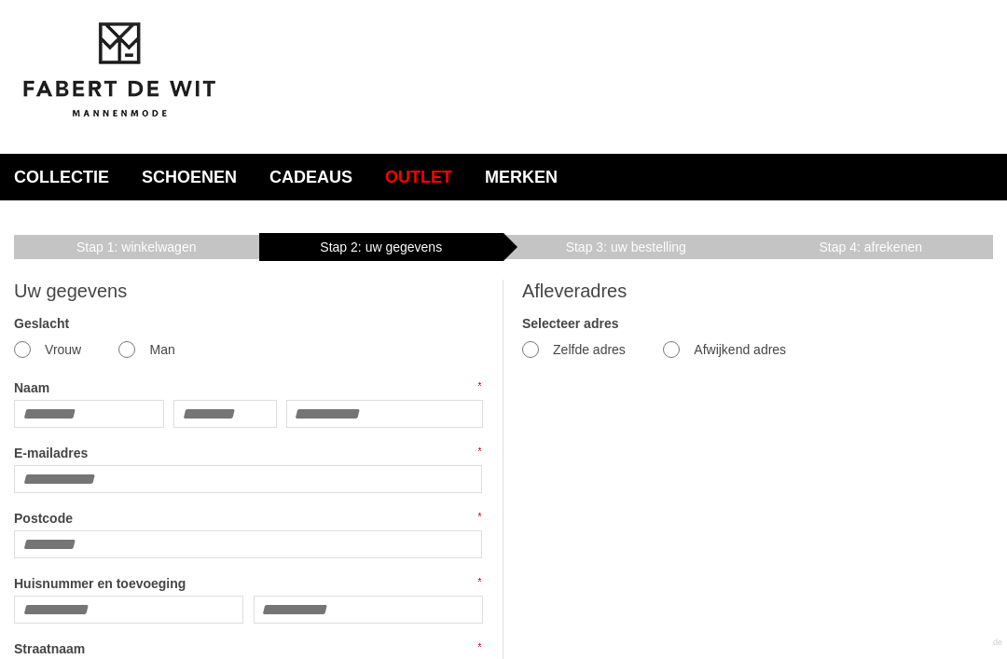
click at [104, 419] on input "Naam" at bounding box center [89, 414] width 150 height 28
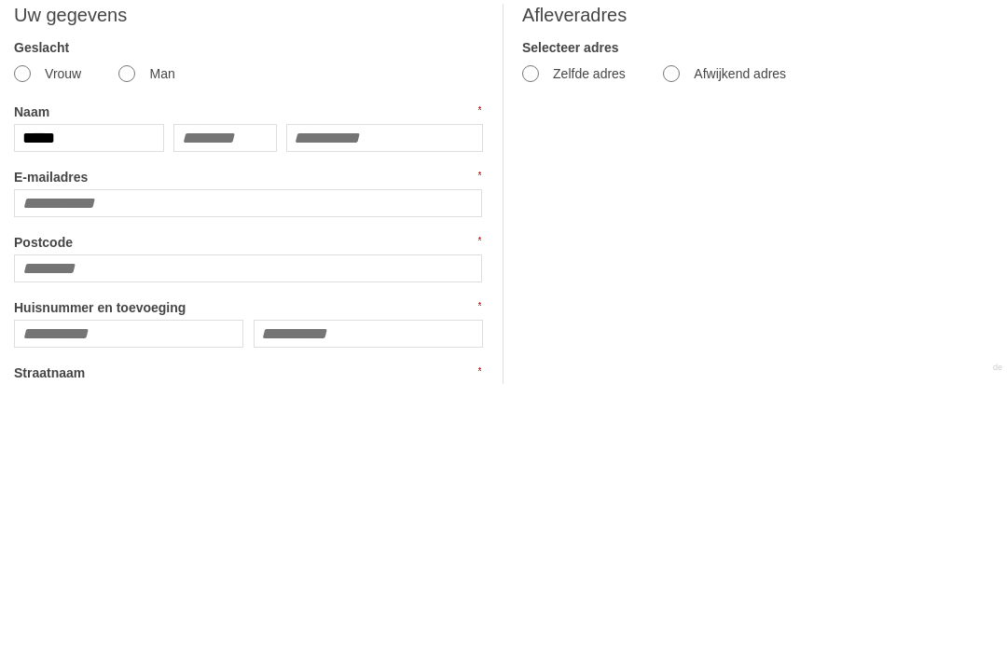
type input "*****"
click at [239, 400] on input "text" at bounding box center [225, 414] width 104 height 28
type input "*"
type input "***"
click at [353, 400] on input "text" at bounding box center [384, 414] width 197 height 28
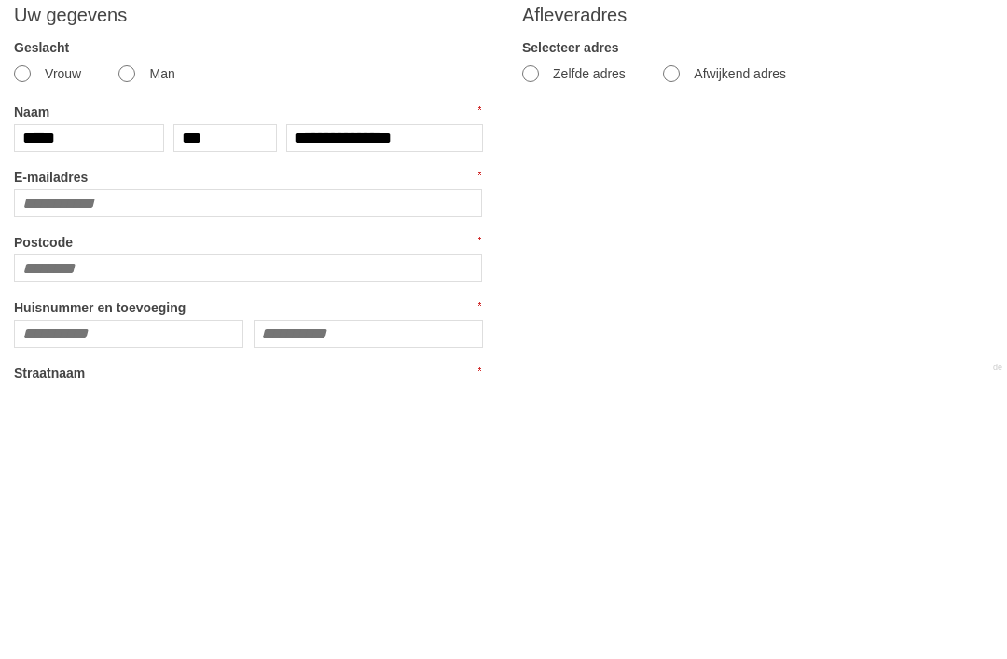
type input "**********"
click at [131, 465] on input "E-mailadres" at bounding box center [248, 479] width 468 height 28
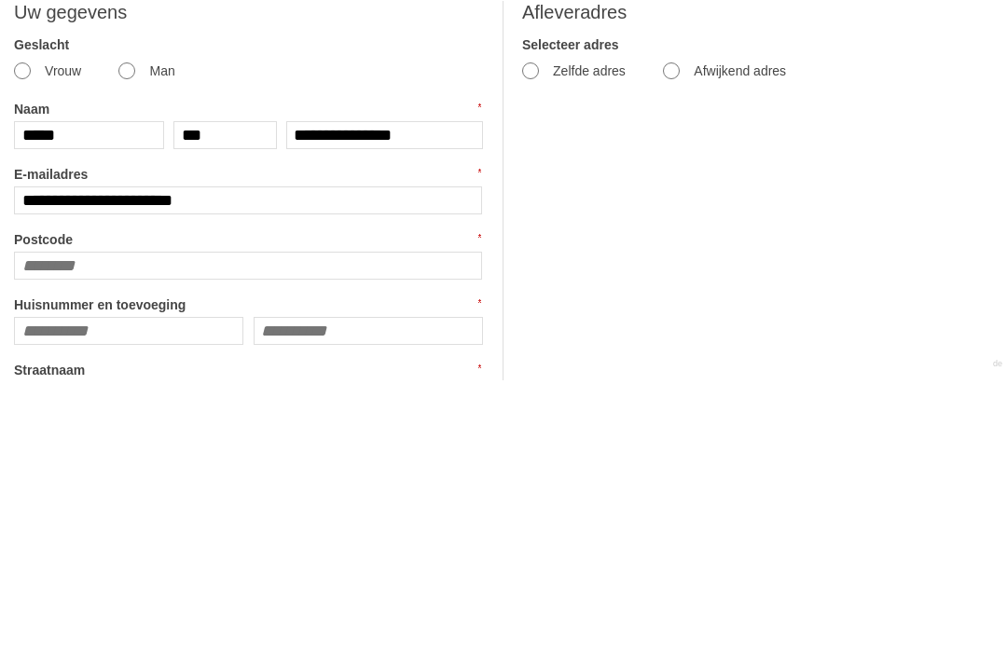
type input "**********"
click at [91, 531] on input "Postcode" at bounding box center [248, 545] width 468 height 28
type input "******"
type input "**********"
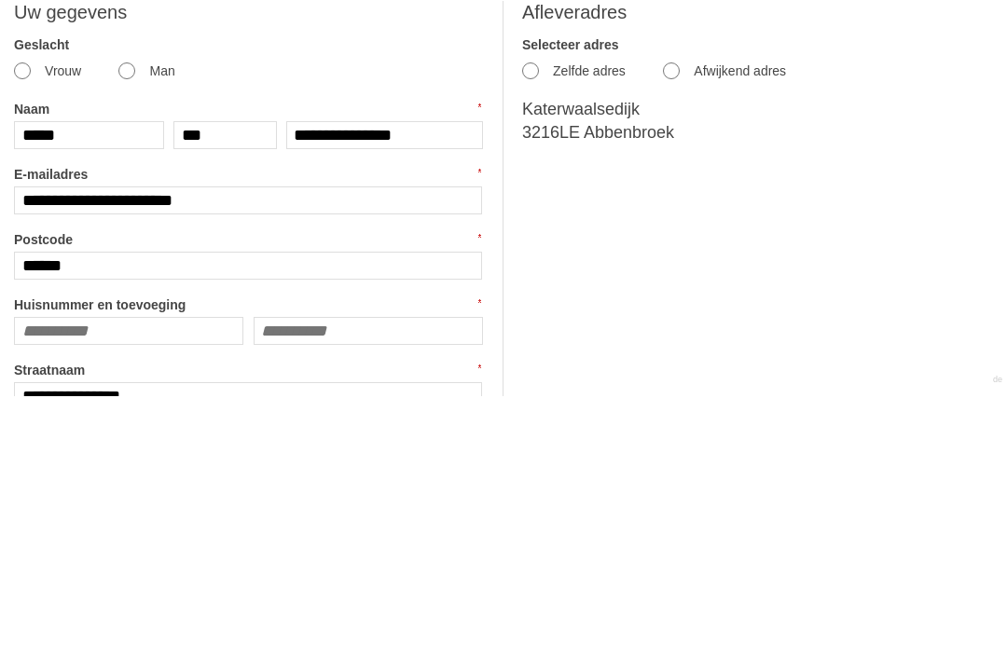
scroll to position [21, 0]
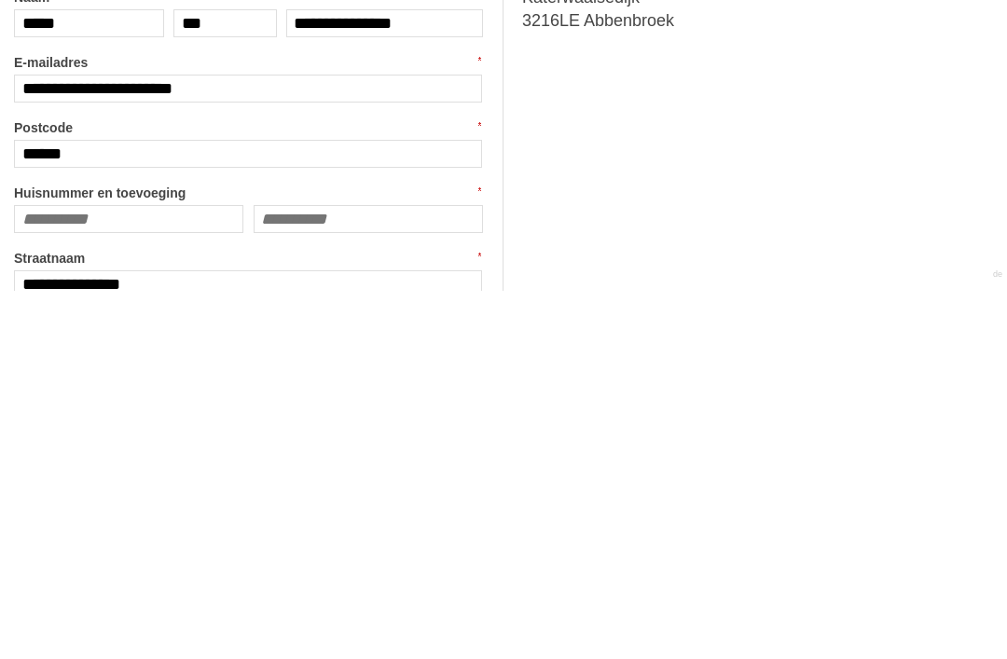
type input "******"
click at [134, 574] on input "Huisnummer en toevoeging" at bounding box center [128, 588] width 229 height 28
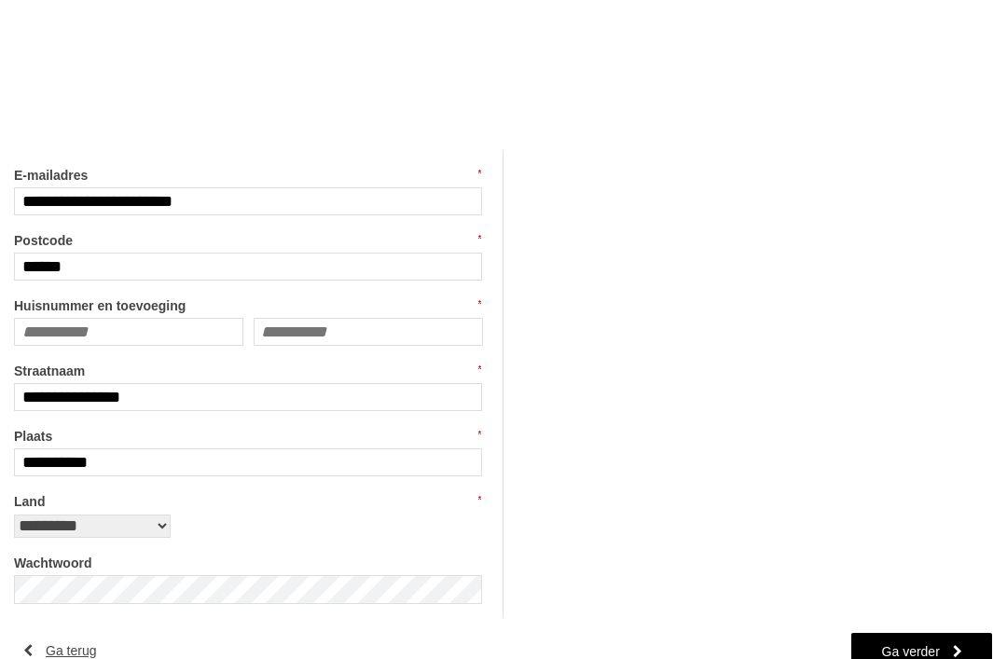
scroll to position [438, 0]
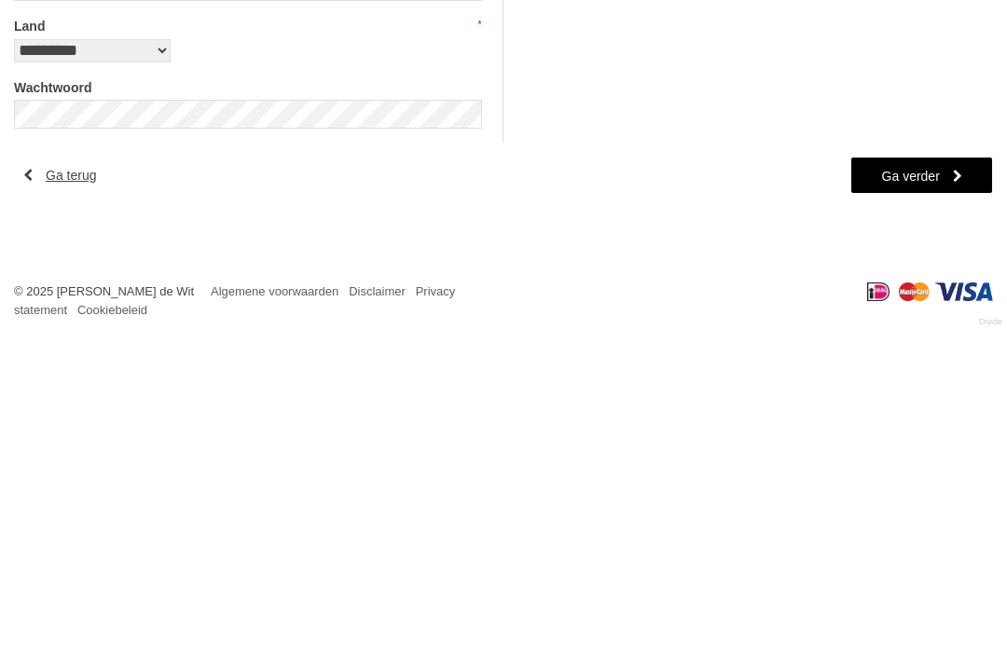
type input "*"
click at [922, 477] on link "Ga verder" at bounding box center [921, 495] width 143 height 37
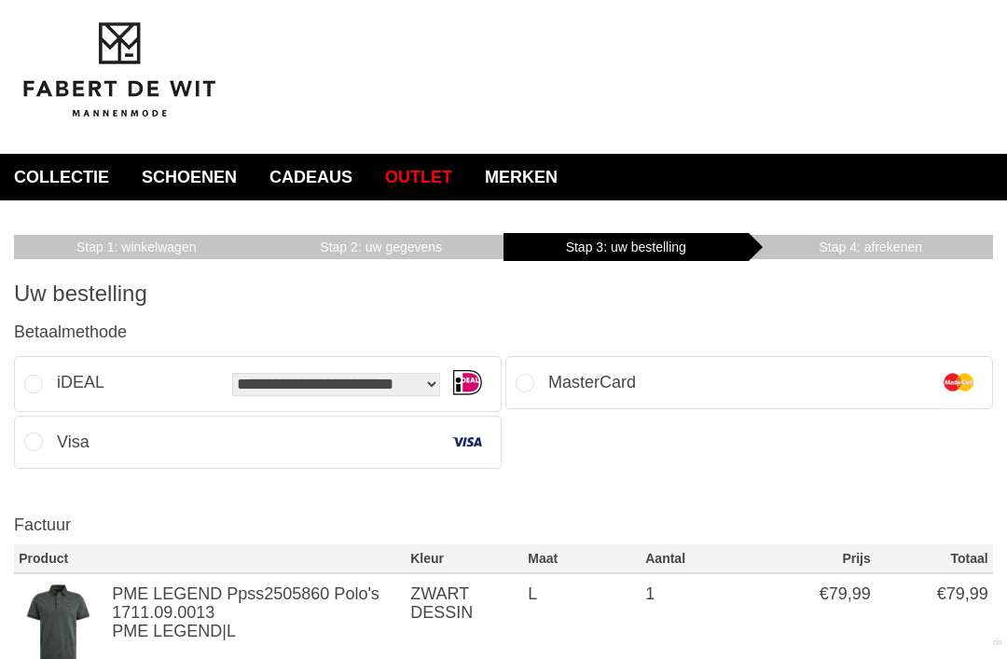
click at [463, 383] on img at bounding box center [467, 382] width 30 height 30
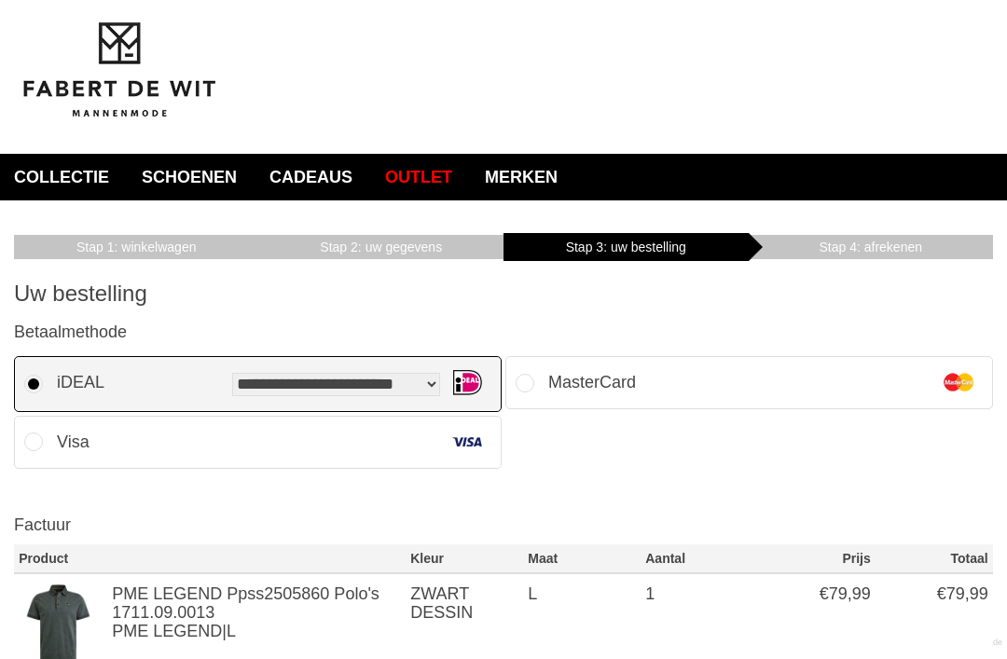
scroll to position [1, 0]
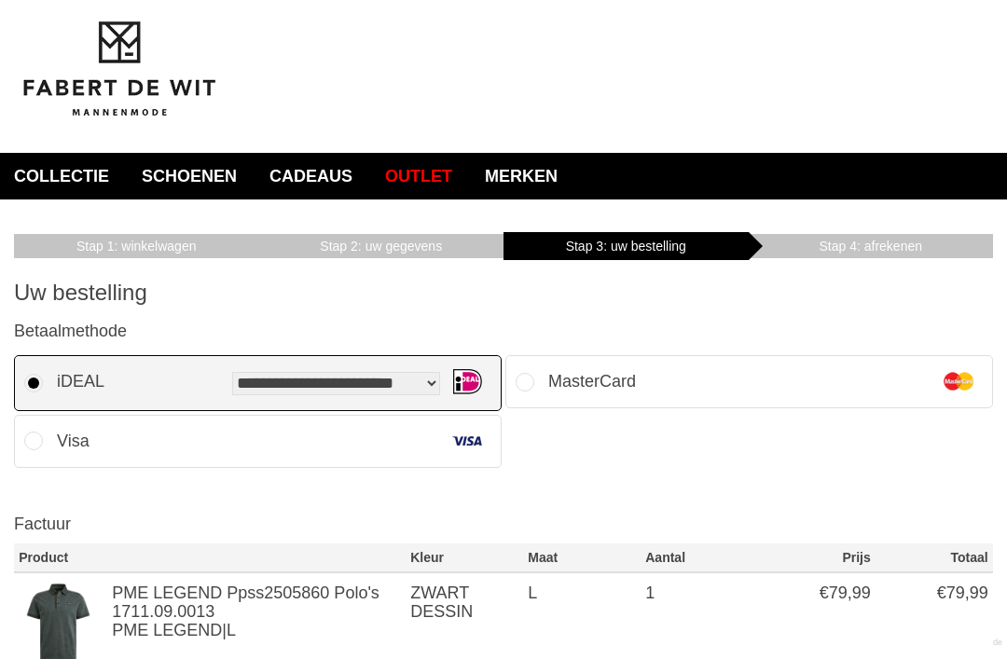
click at [414, 390] on select "**********" at bounding box center [336, 383] width 208 height 23
select select "*"
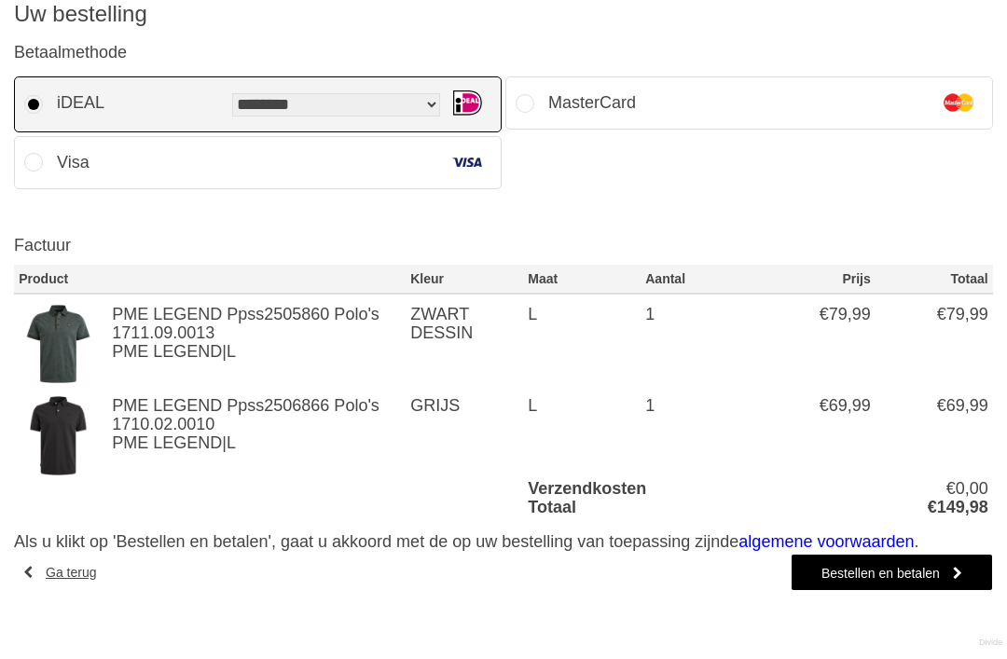
scroll to position [296, 0]
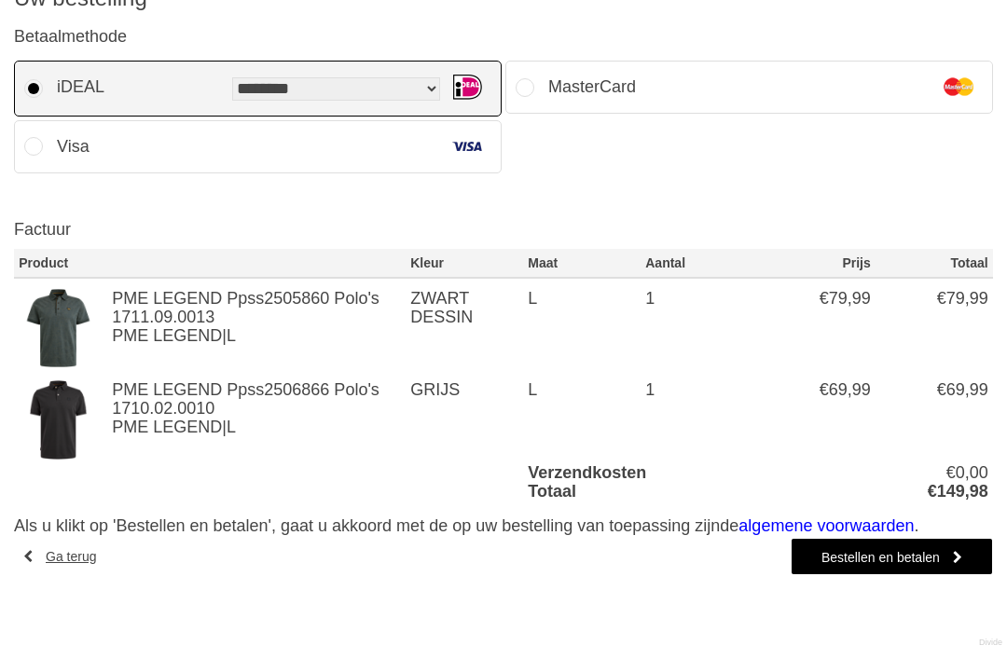
click at [874, 567] on link "Bestellen en betalen" at bounding box center [892, 556] width 202 height 37
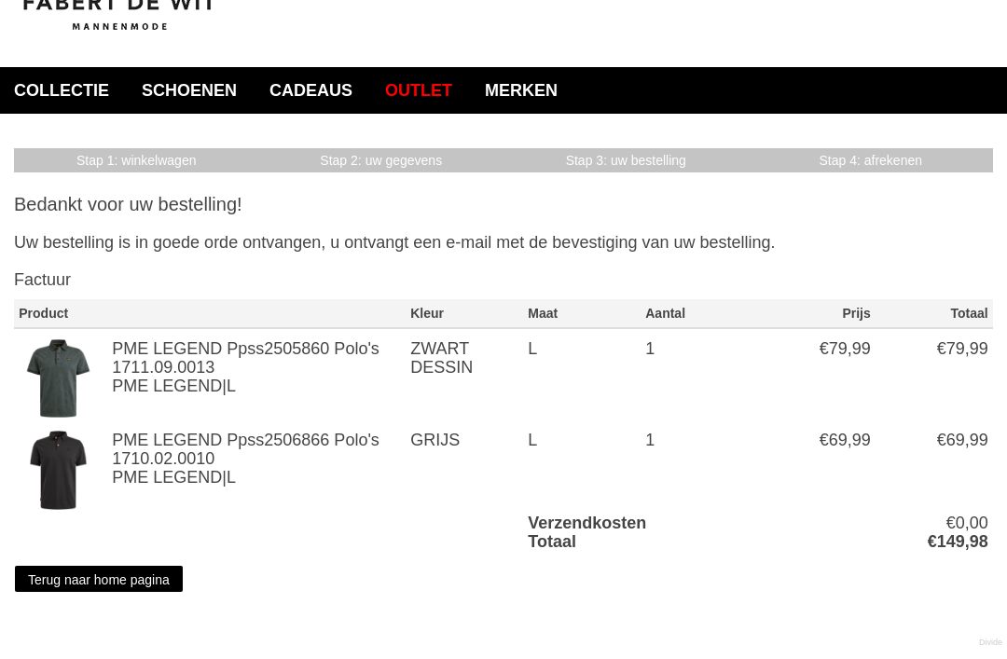
scroll to position [90, 0]
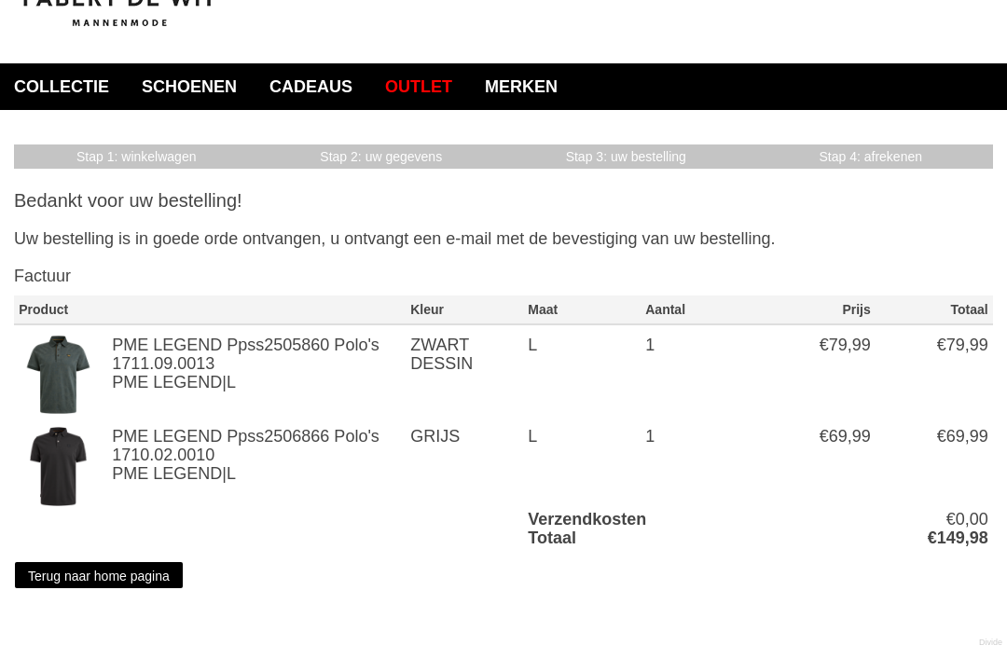
click at [123, 582] on link "Terug naar home pagina" at bounding box center [99, 575] width 170 height 28
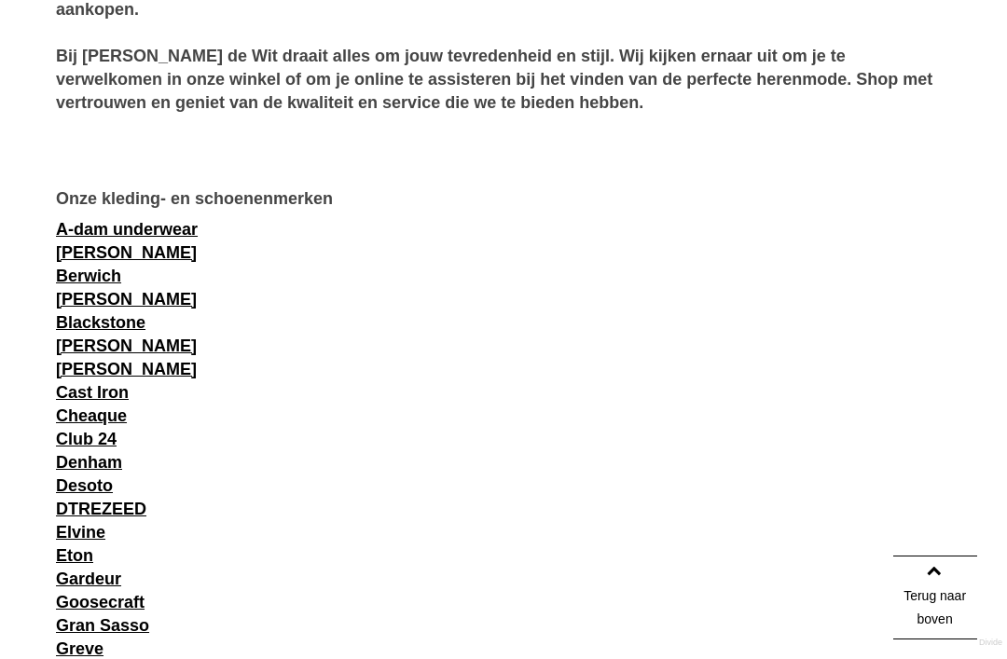
scroll to position [1359, 0]
